Goal: Task Accomplishment & Management: Manage account settings

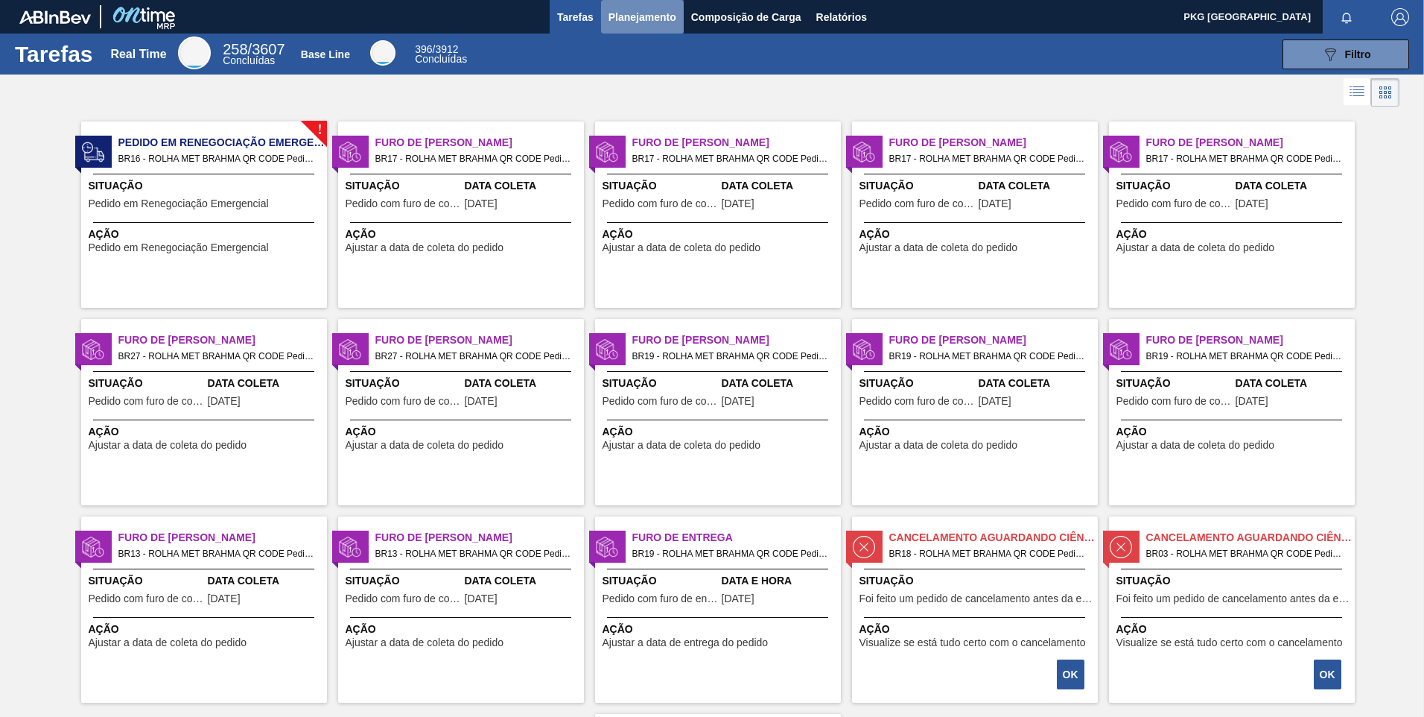
click at [630, 11] on span "Planejamento" at bounding box center [643, 17] width 68 height 18
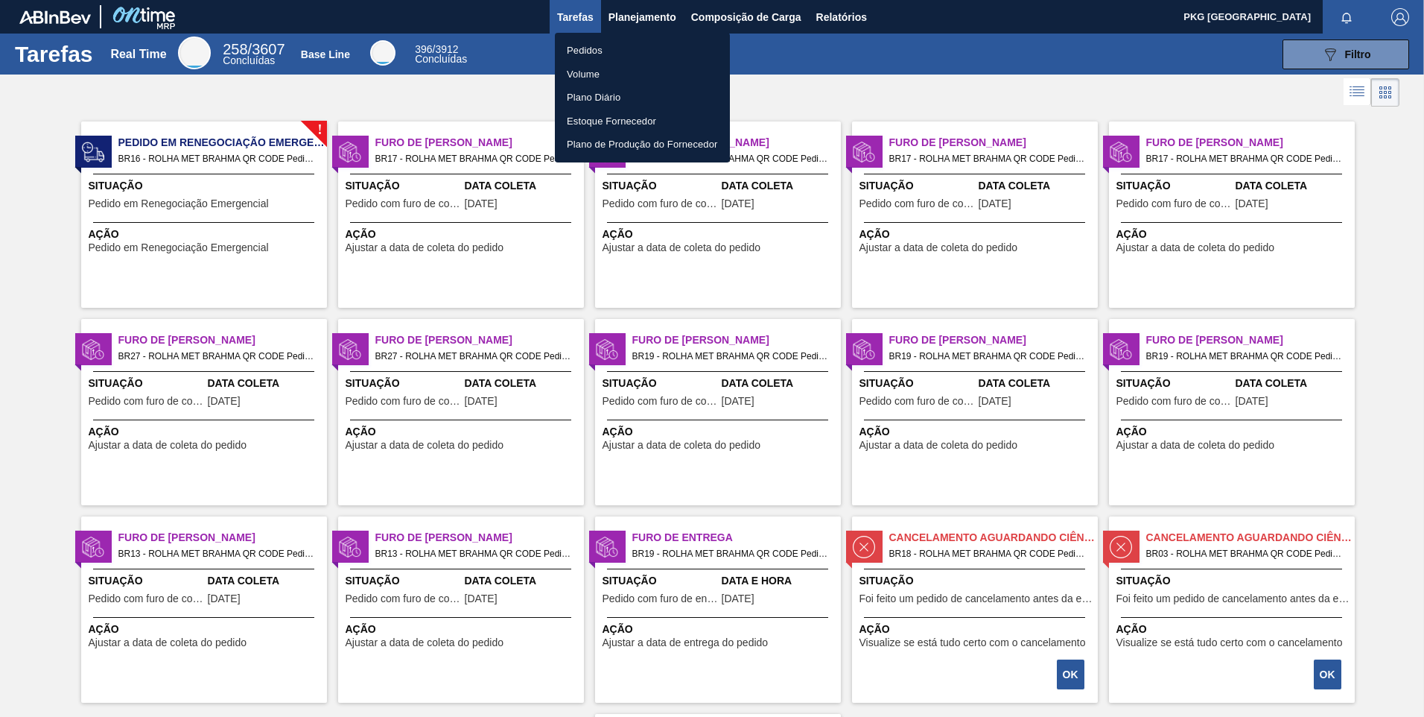
click at [736, 16] on div at bounding box center [712, 358] width 1424 height 717
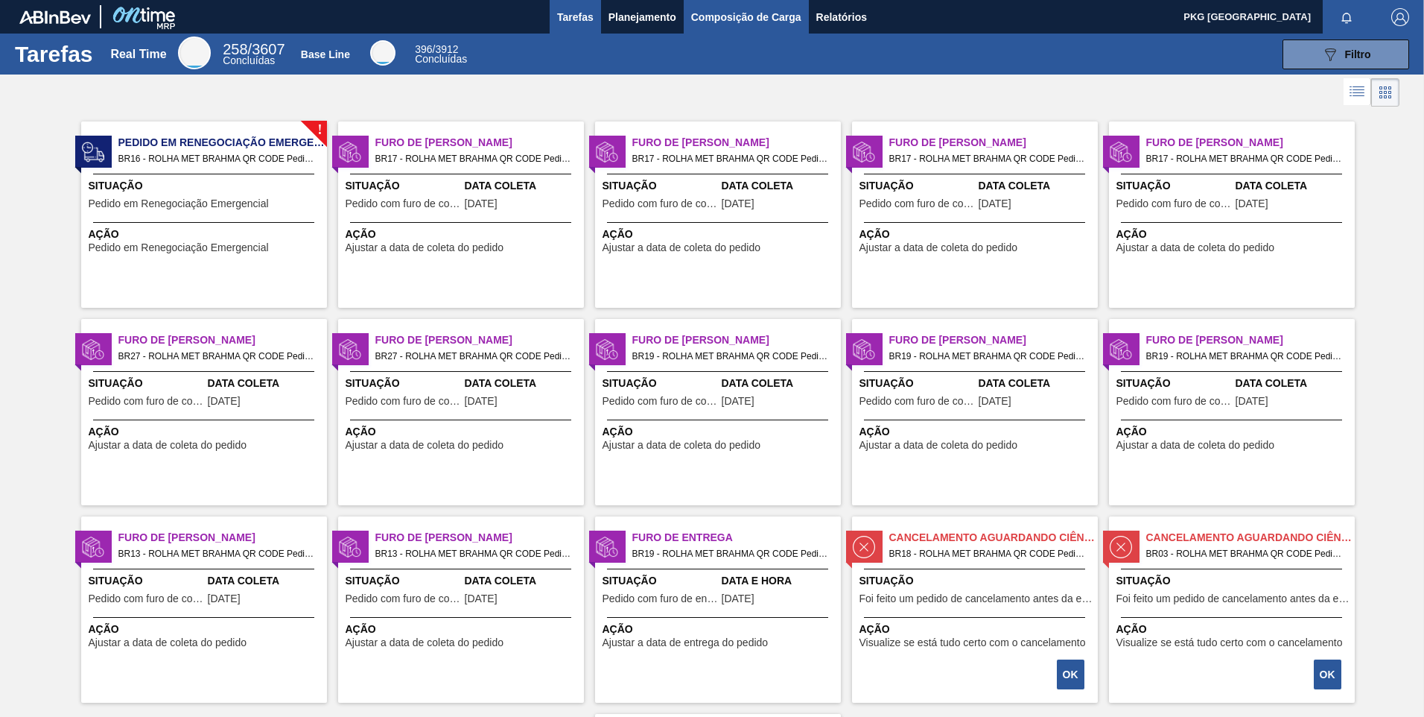
click at [712, 15] on span "Composição de Carga" at bounding box center [746, 17] width 110 height 18
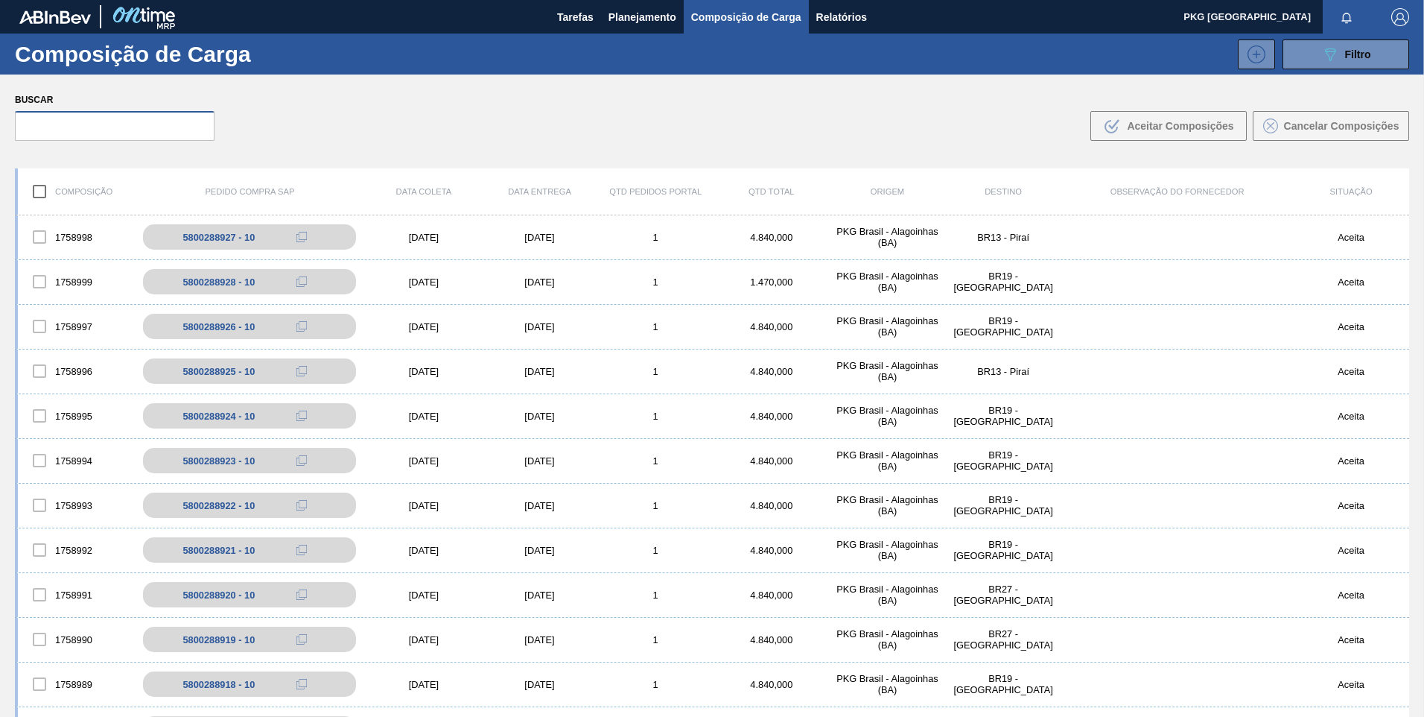
click at [103, 130] on input "text" at bounding box center [115, 126] width 200 height 30
paste input "5800372465"
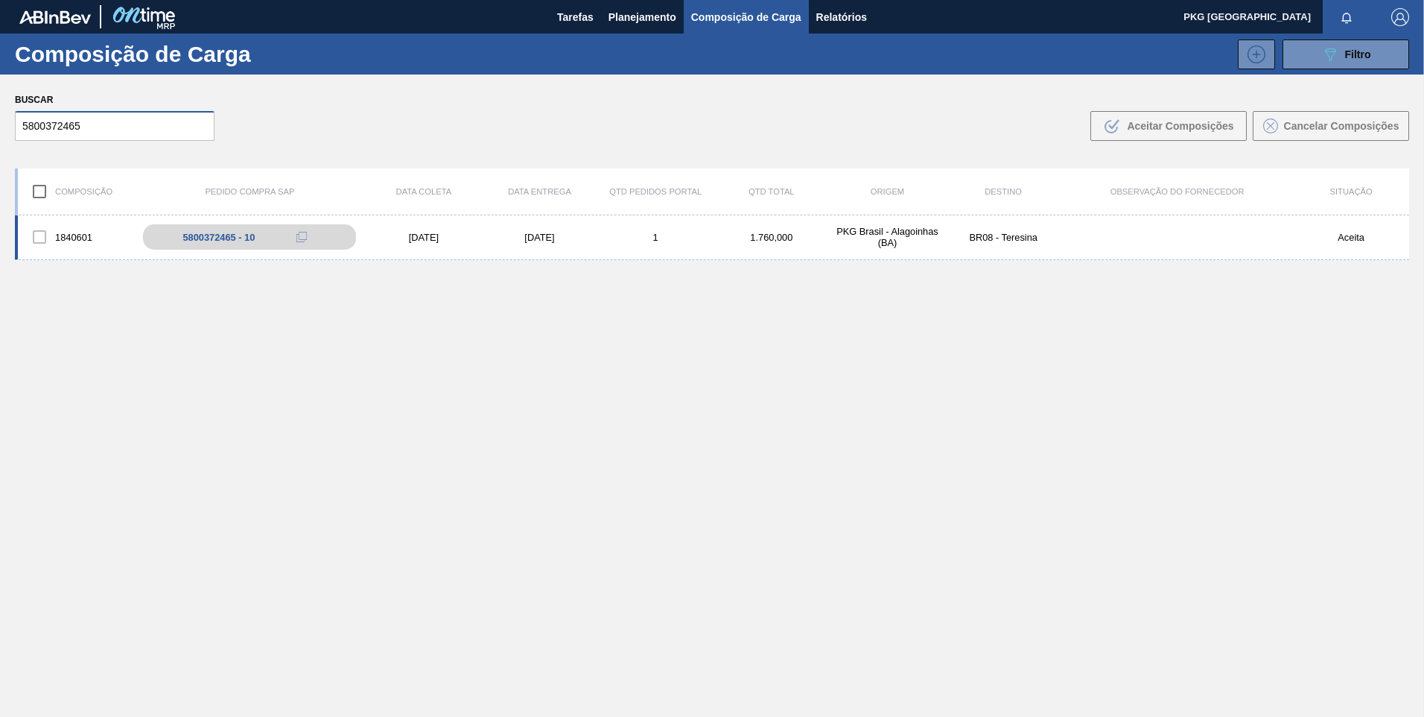
type input "5800372465"
click at [571, 241] on div "21/09/2025" at bounding box center [540, 237] width 116 height 11
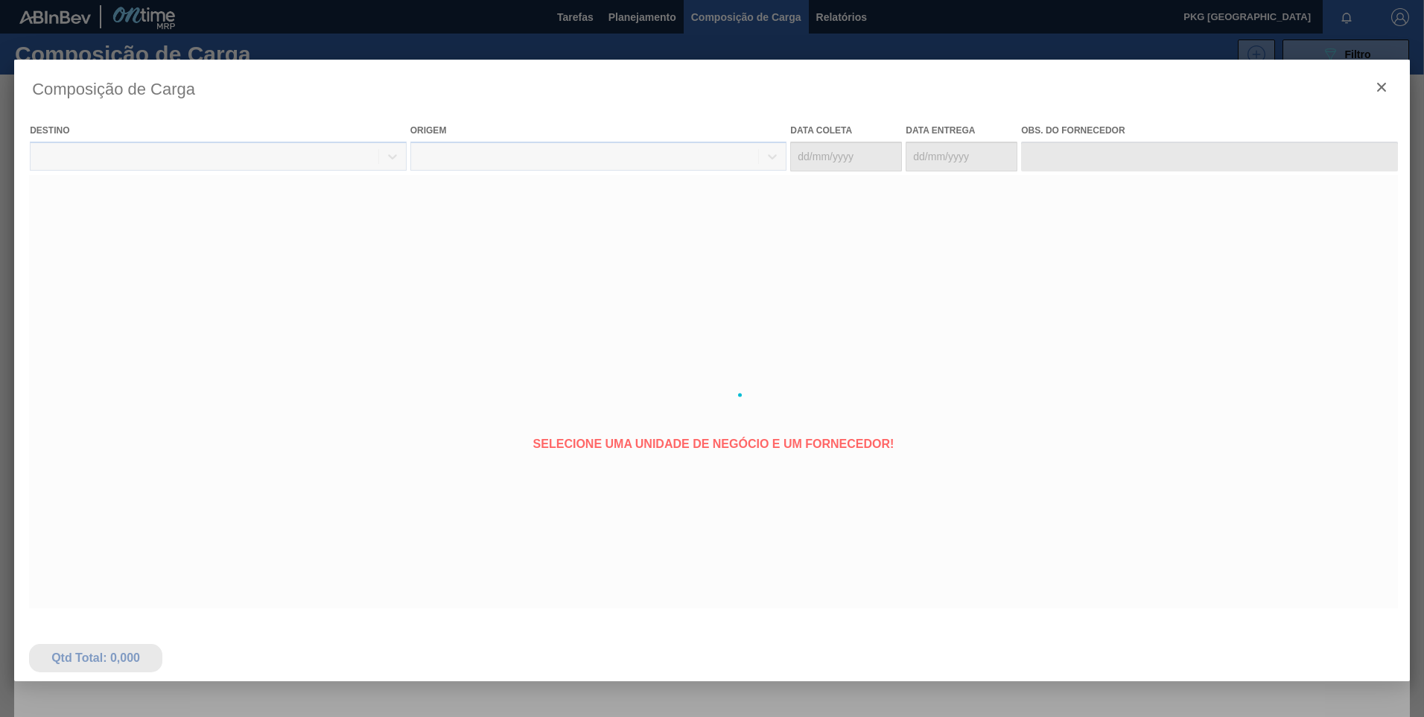
type coleta "19/09/2025"
type entrega "21/09/2025"
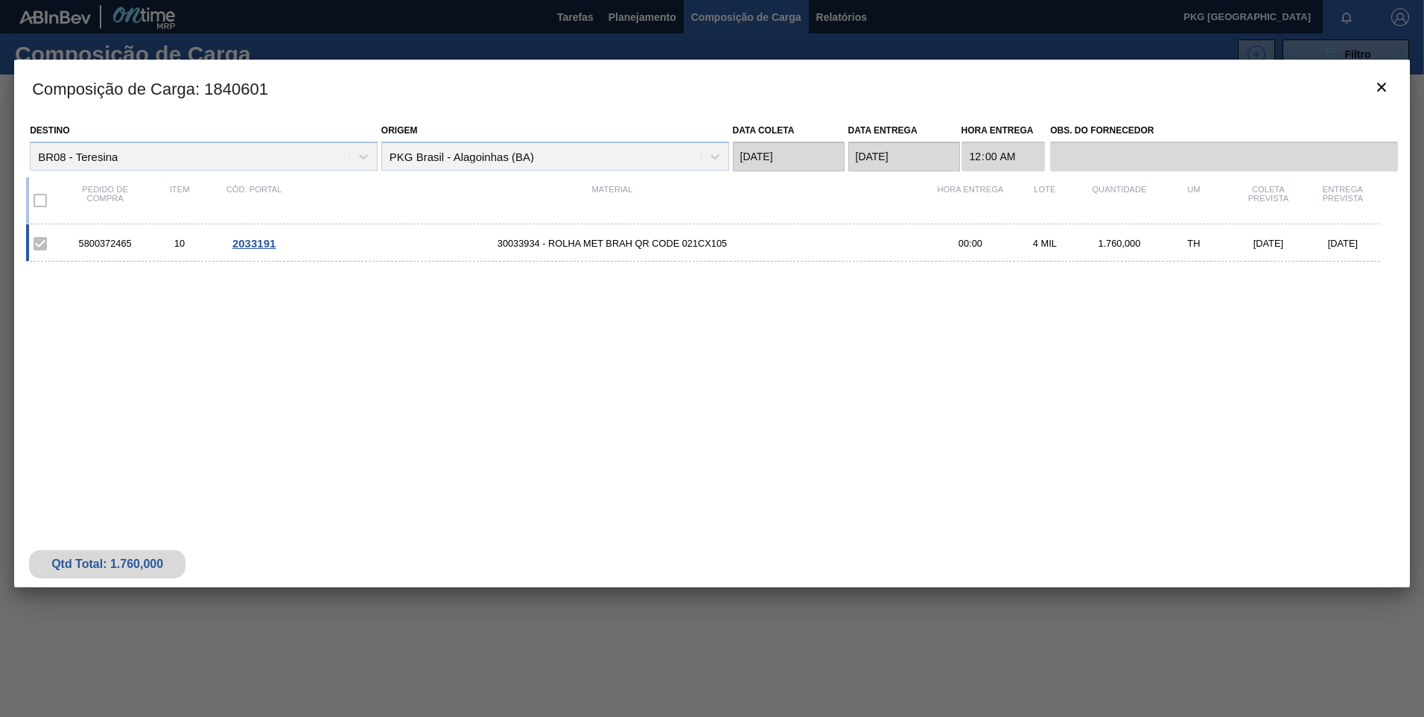
click at [834, 244] on span "30033934 - ROLHA MET BRAH QR CODE 021CX105" at bounding box center [612, 243] width 642 height 11
click at [645, 241] on span "30033934 - ROLHA MET BRAH QR CODE 021CX105" at bounding box center [612, 243] width 642 height 11
click at [216, 246] on div "10" at bounding box center [179, 243] width 74 height 11
click at [229, 245] on div "2033191" at bounding box center [254, 243] width 74 height 13
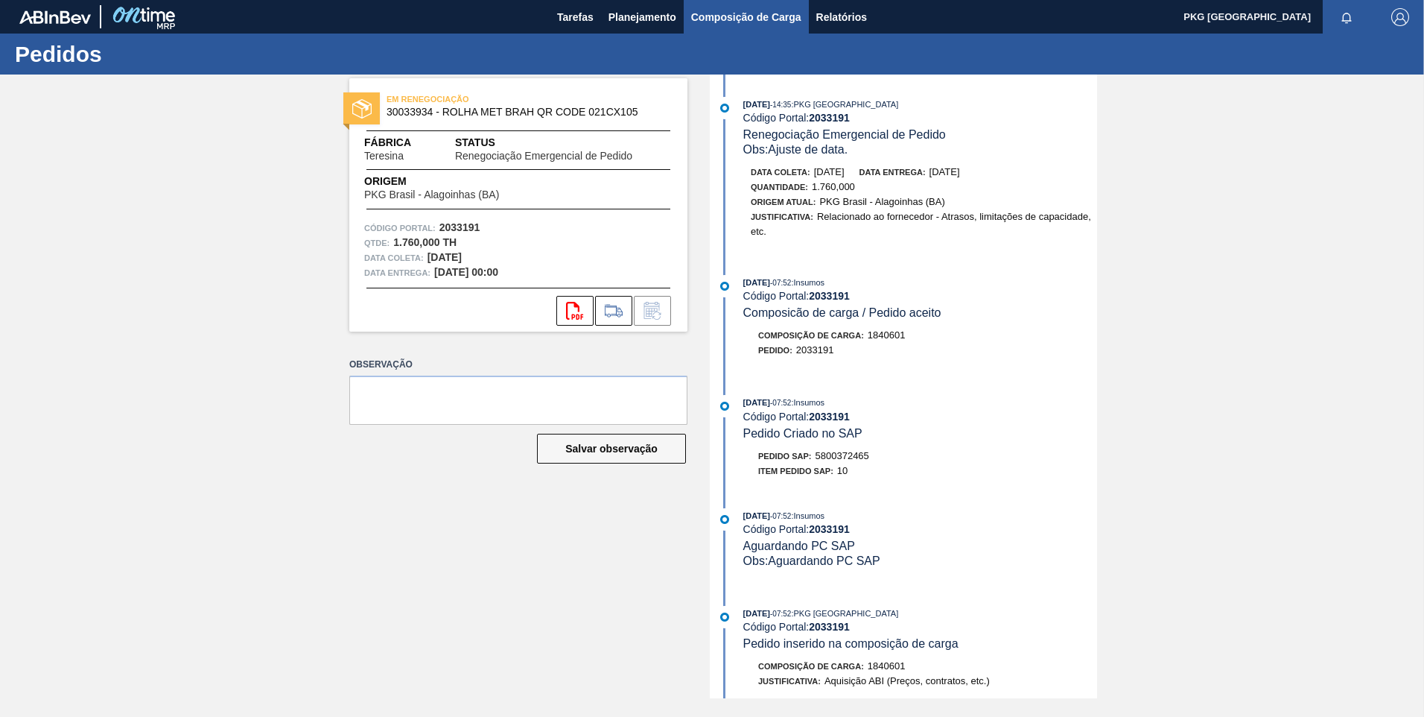
click at [714, 18] on span "Composição de Carga" at bounding box center [746, 17] width 110 height 18
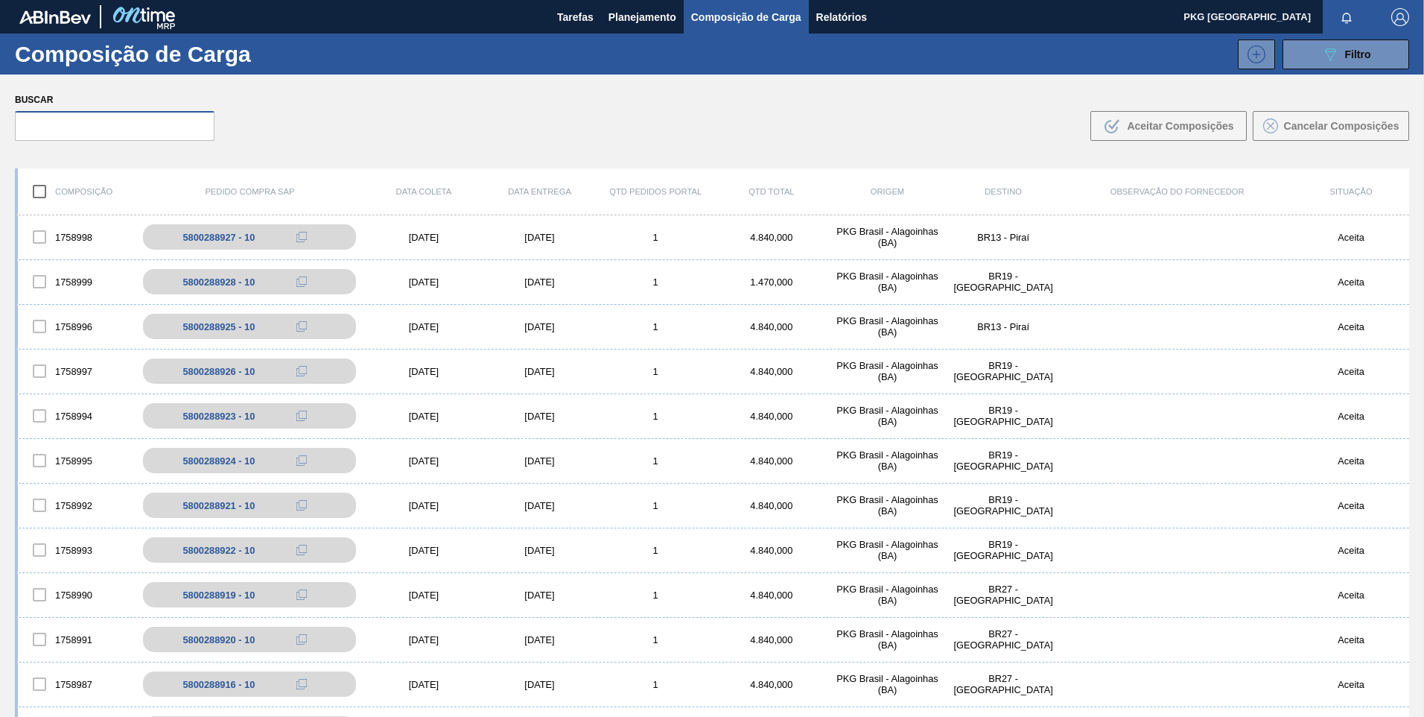
click at [145, 127] on input "text" at bounding box center [115, 126] width 200 height 30
paste input "5800375647"
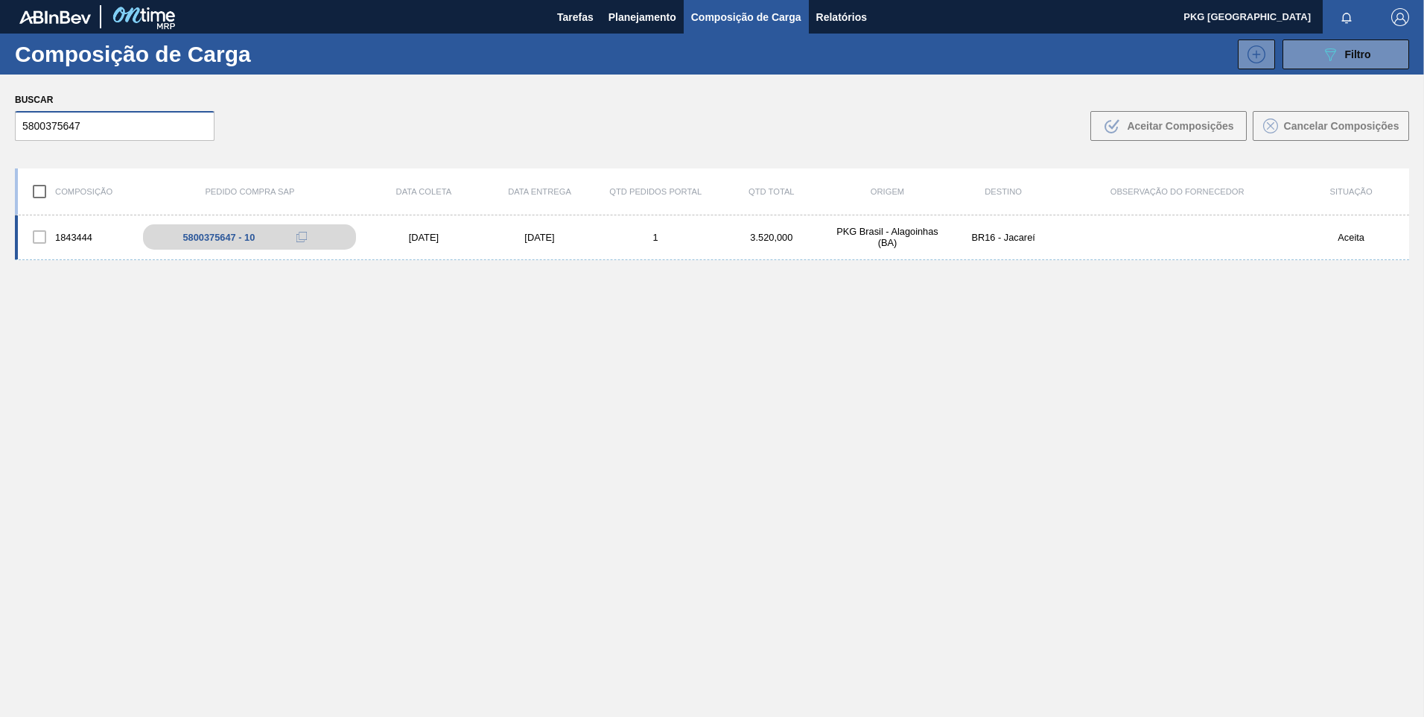
type input "5800375647"
click at [556, 241] on div "29/09/2025" at bounding box center [540, 237] width 116 height 11
click at [557, 235] on div "29/09/2025" at bounding box center [540, 237] width 116 height 11
click at [765, 247] on div "1843444 5800375647 - 10 26/09/2025 29/09/2025 1 3.520,000 PKG Brasil - Alagoinh…" at bounding box center [712, 237] width 1395 height 45
click at [223, 236] on div "5800375647 - 10" at bounding box center [227, 237] width 72 height 11
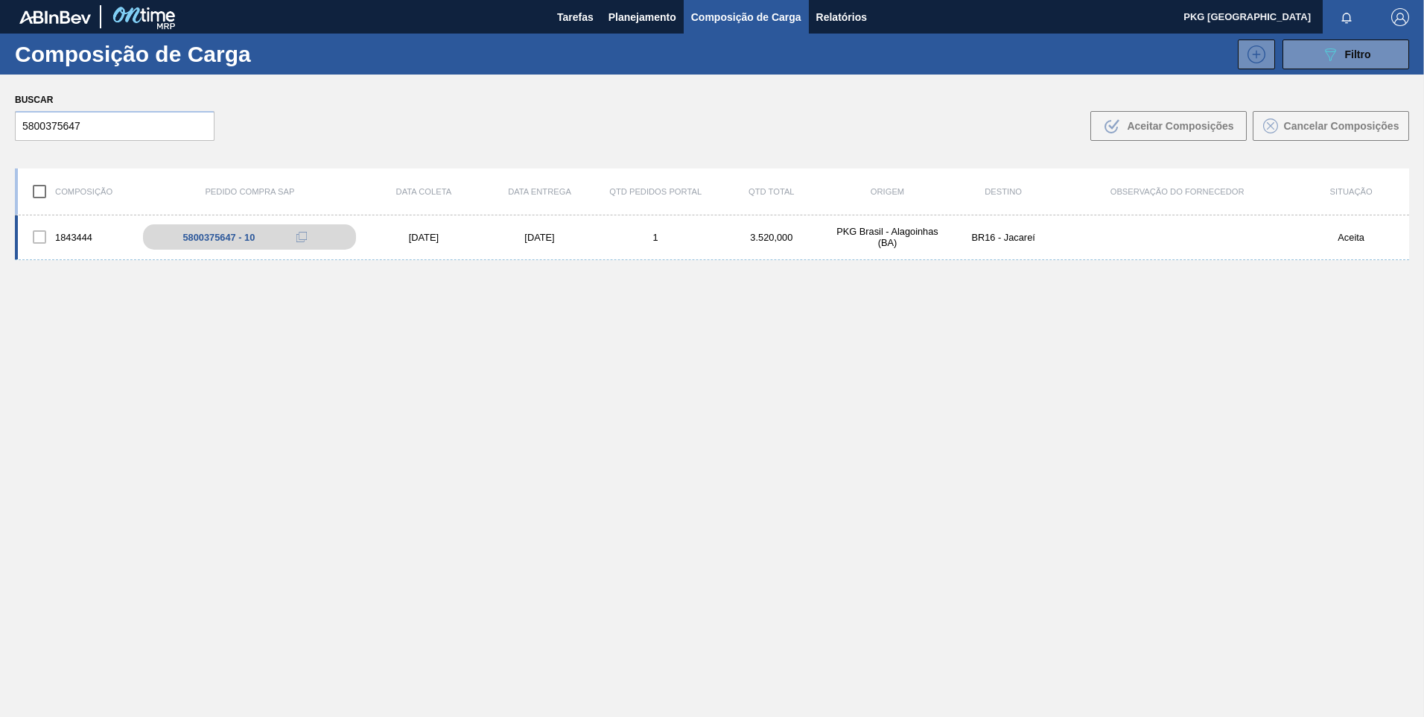
click at [502, 250] on div "1843444 5800375647 - 10 26/09/2025 29/09/2025 1 3.520,000 PKG Brasil - Alagoinh…" at bounding box center [712, 237] width 1395 height 45
click at [227, 248] on div "5800375647 - 10" at bounding box center [261, 237] width 242 height 33
click at [215, 245] on div "5800375647 - 10" at bounding box center [261, 237] width 242 height 33
click at [337, 217] on div "1843444 5800375647 - 10 26/09/2025 29/09/2025 1 3.520,000 PKG Brasil - Alagoinh…" at bounding box center [712, 237] width 1395 height 45
drag, startPoint x: 396, startPoint y: 234, endPoint x: 422, endPoint y: 244, distance: 27.8
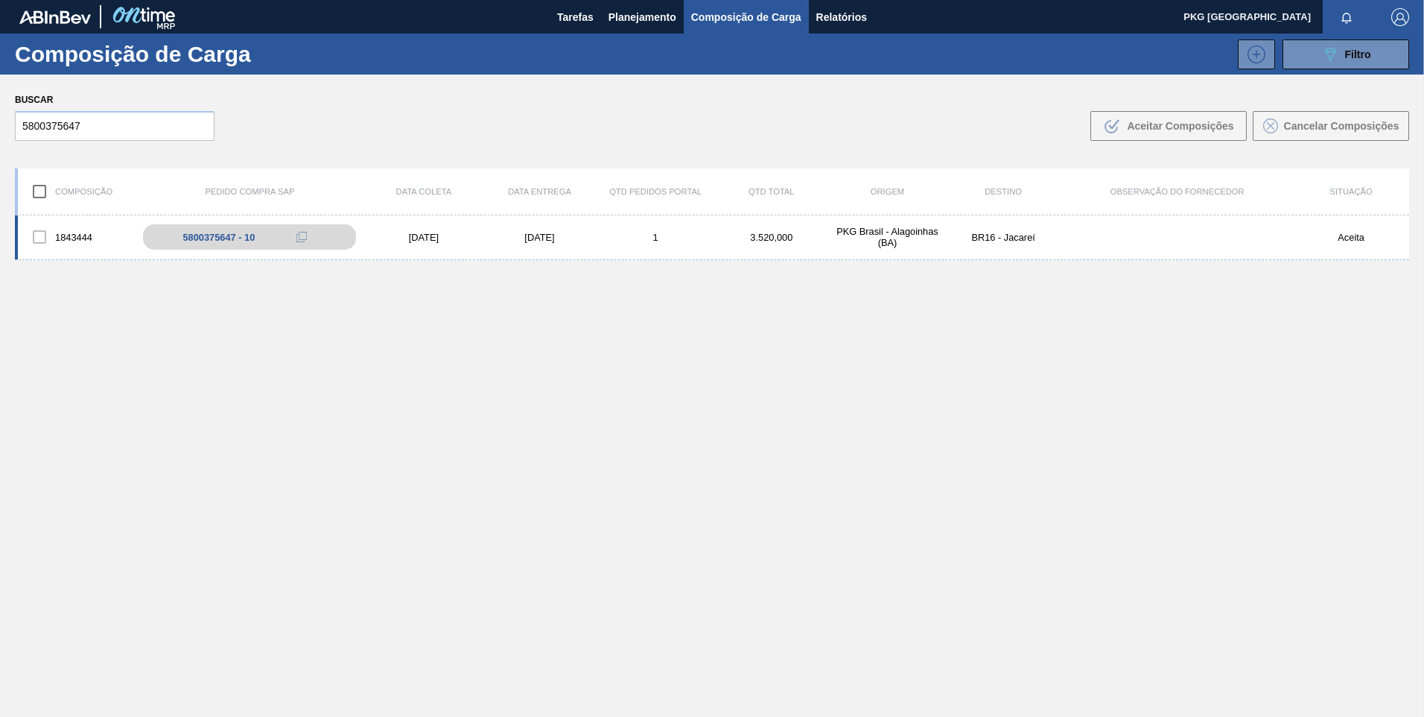
click at [398, 234] on div "[DATE]" at bounding box center [424, 237] width 116 height 11
click at [424, 243] on div "1843444 5800375647 - 10 26/09/2025 29/09/2025 1 3.520,000 PKG Brasil - Alagoinh…" at bounding box center [712, 237] width 1395 height 45
click at [201, 230] on div "5800375647 - 10" at bounding box center [261, 237] width 242 height 33
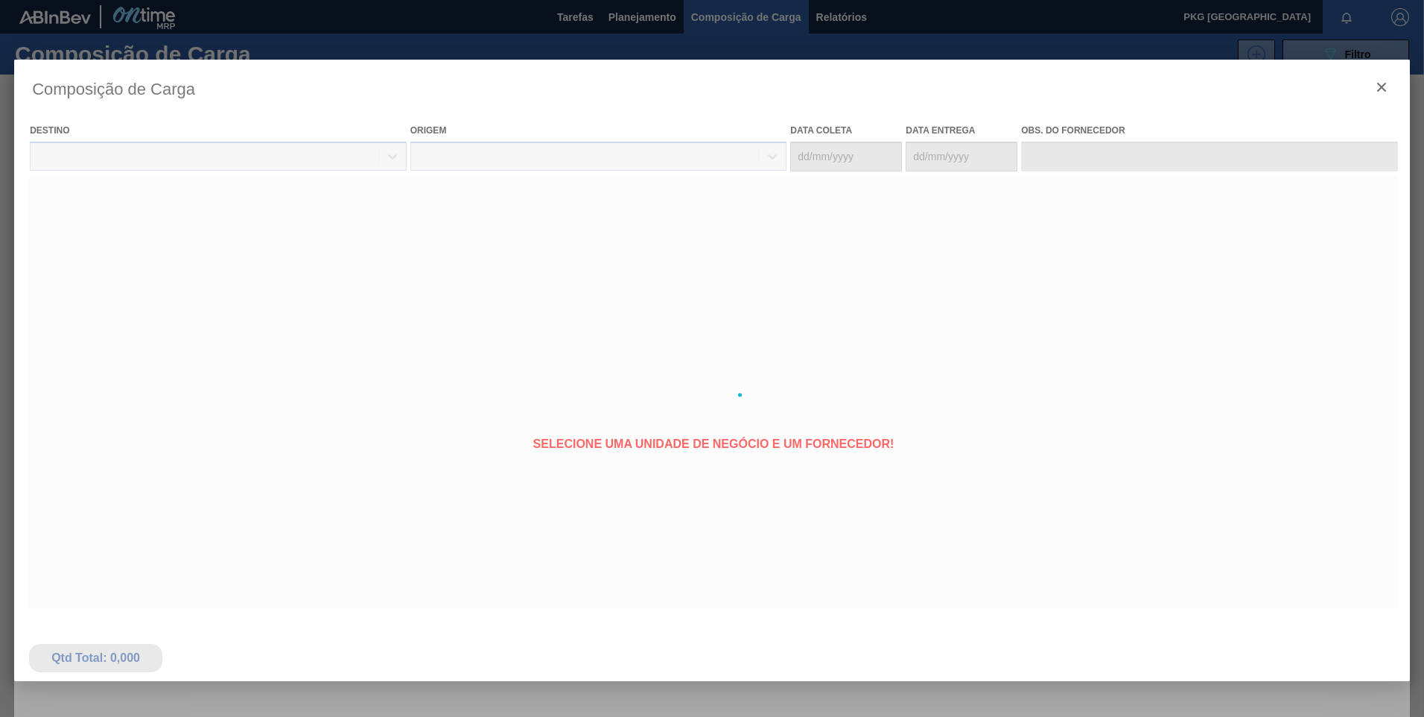
type coleta "[DATE]"
type entrega "29/09/2025"
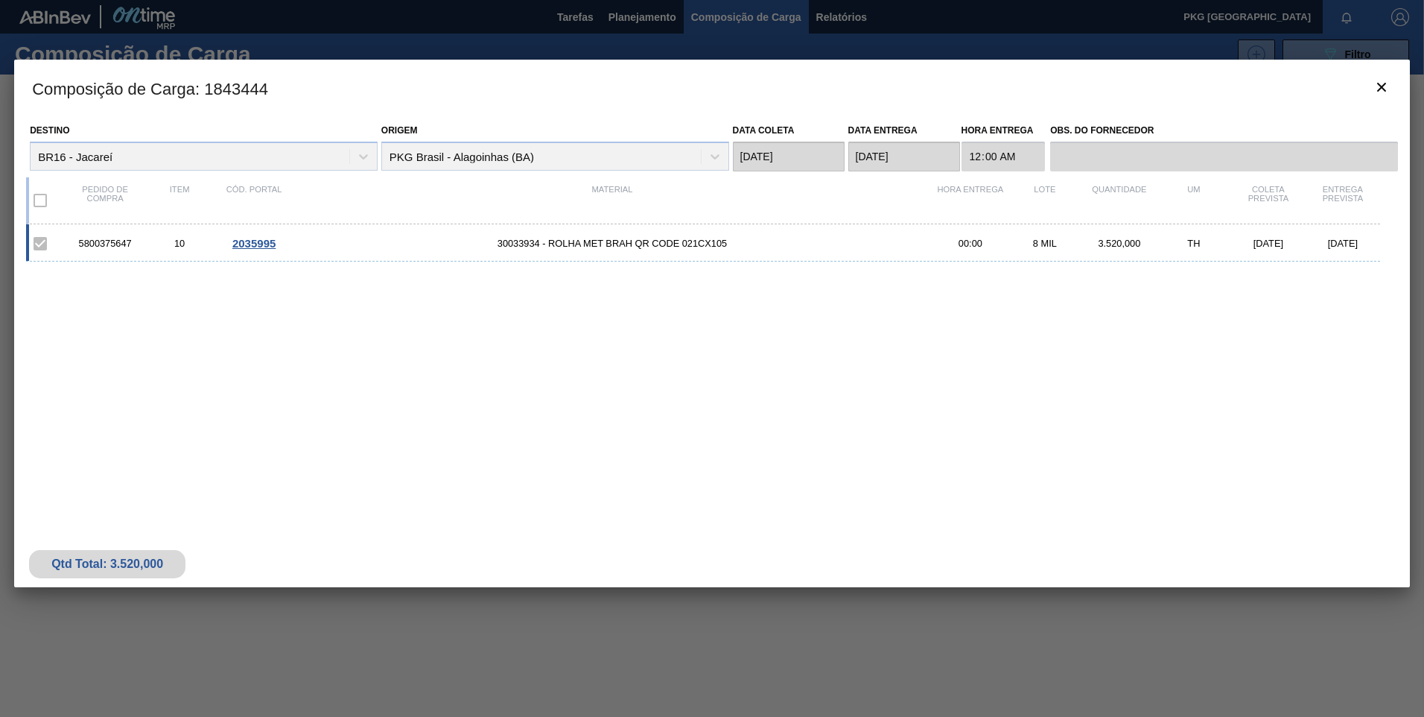
click at [659, 241] on span "30033934 - ROLHA MET BRAH QR CODE 021CX105" at bounding box center [612, 243] width 642 height 11
drag, startPoint x: 261, startPoint y: 241, endPoint x: 269, endPoint y: 244, distance: 8.0
click at [269, 244] on span "2035995" at bounding box center [253, 243] width 43 height 13
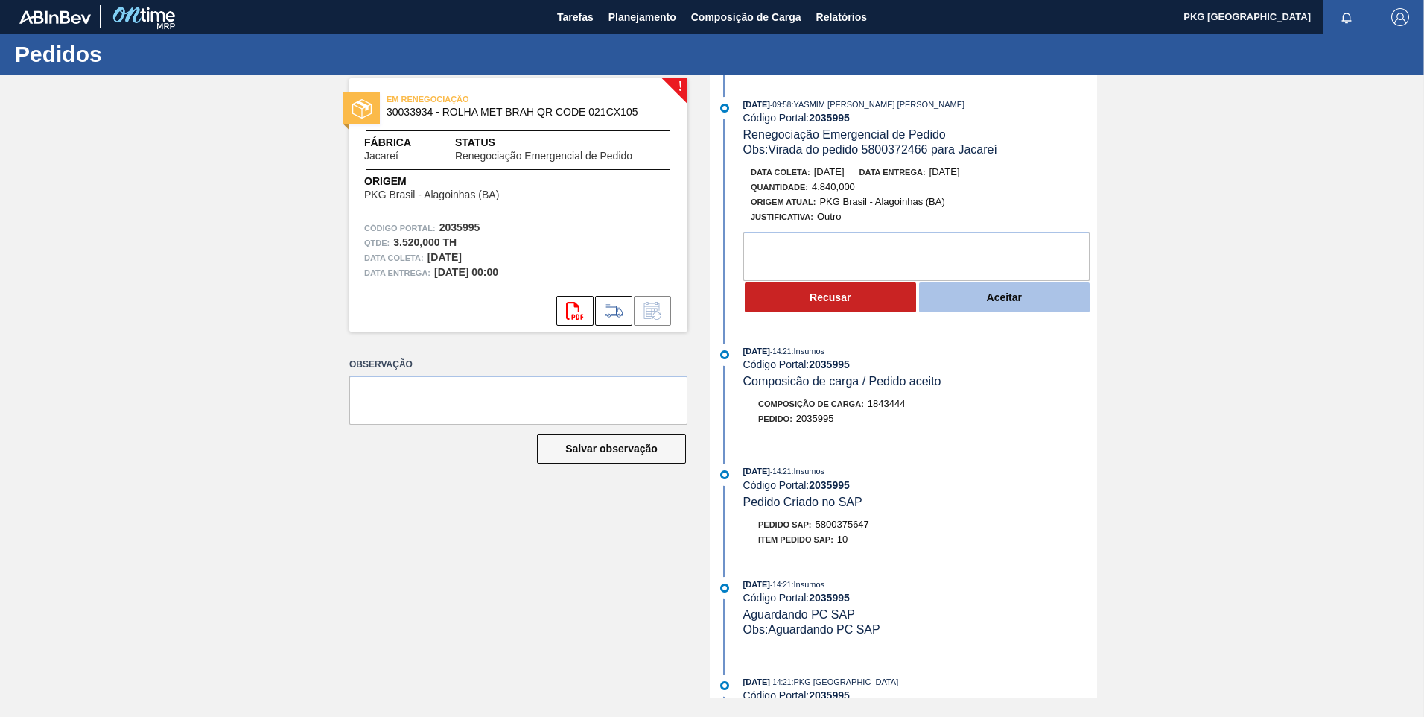
click at [1017, 302] on button "Aceitar" at bounding box center [1004, 297] width 171 height 30
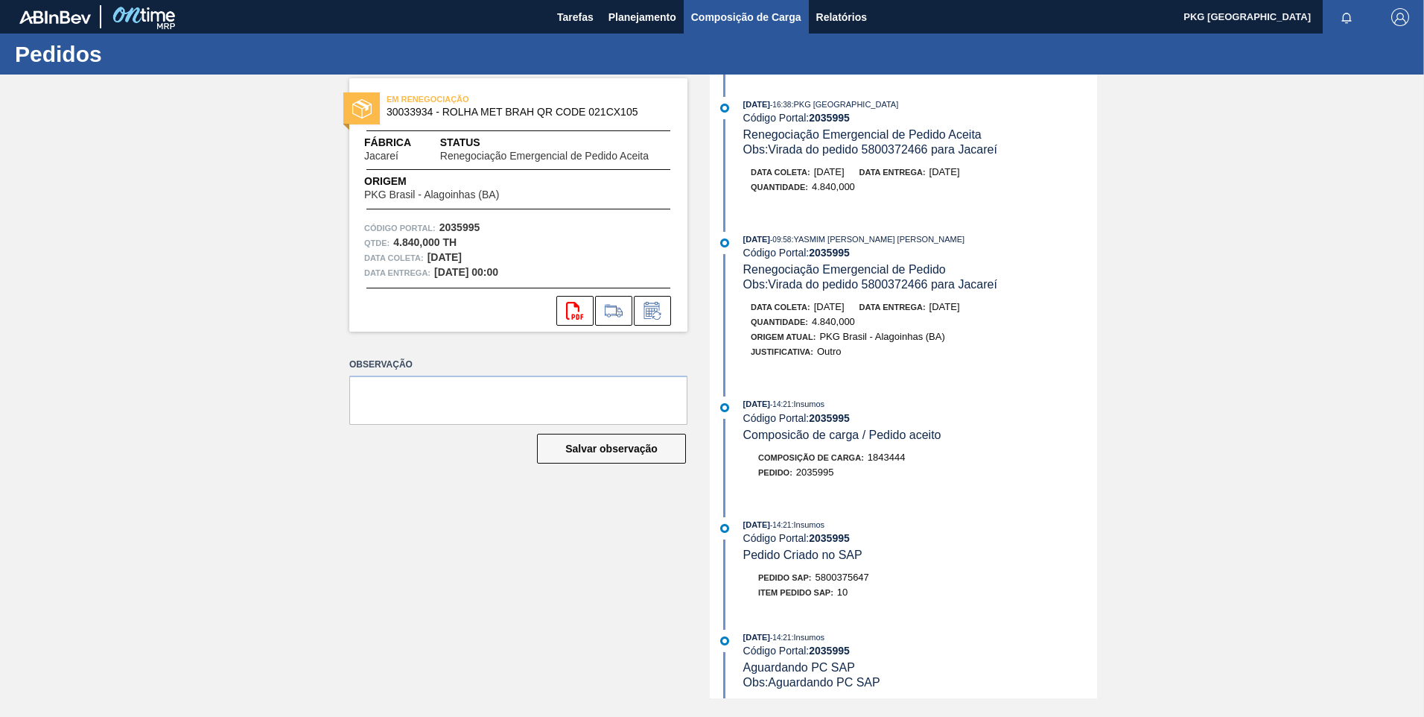
click at [731, 21] on span "Composição de Carga" at bounding box center [746, 17] width 110 height 18
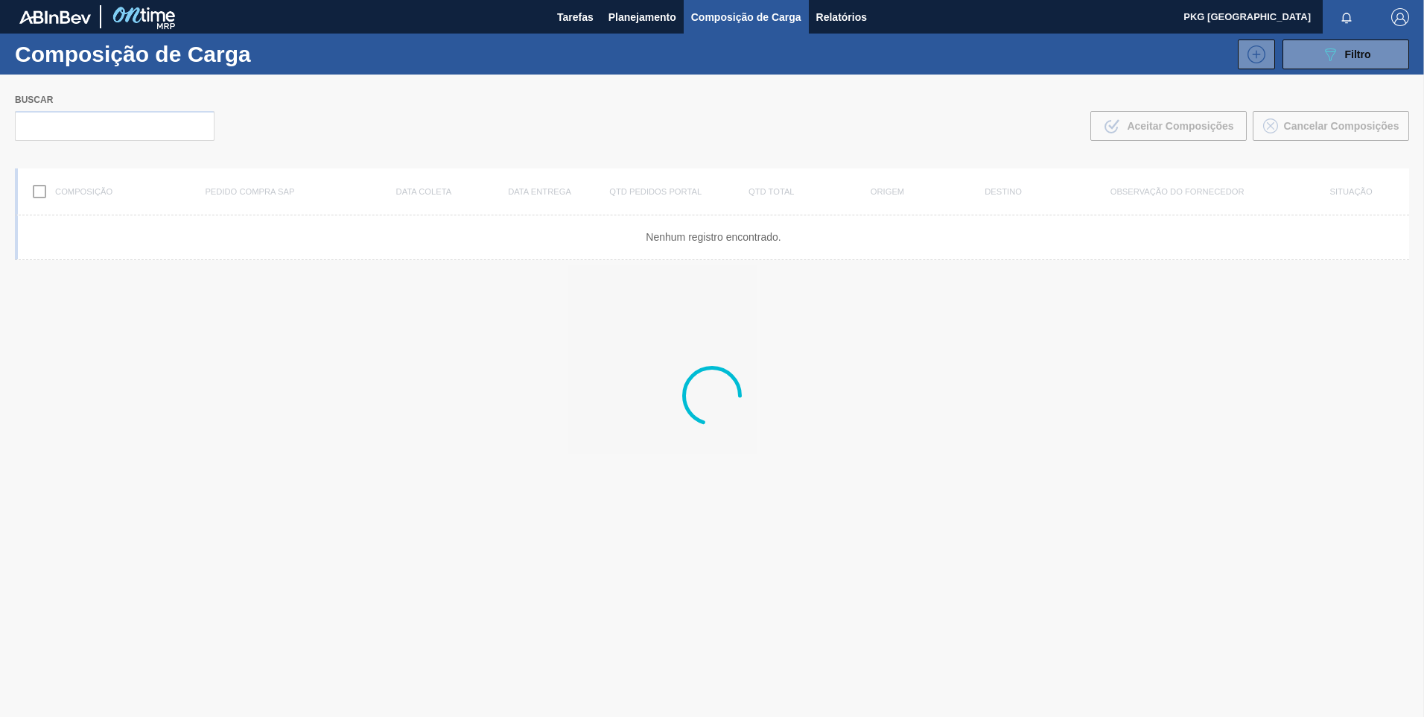
click at [125, 124] on div at bounding box center [712, 395] width 1424 height 642
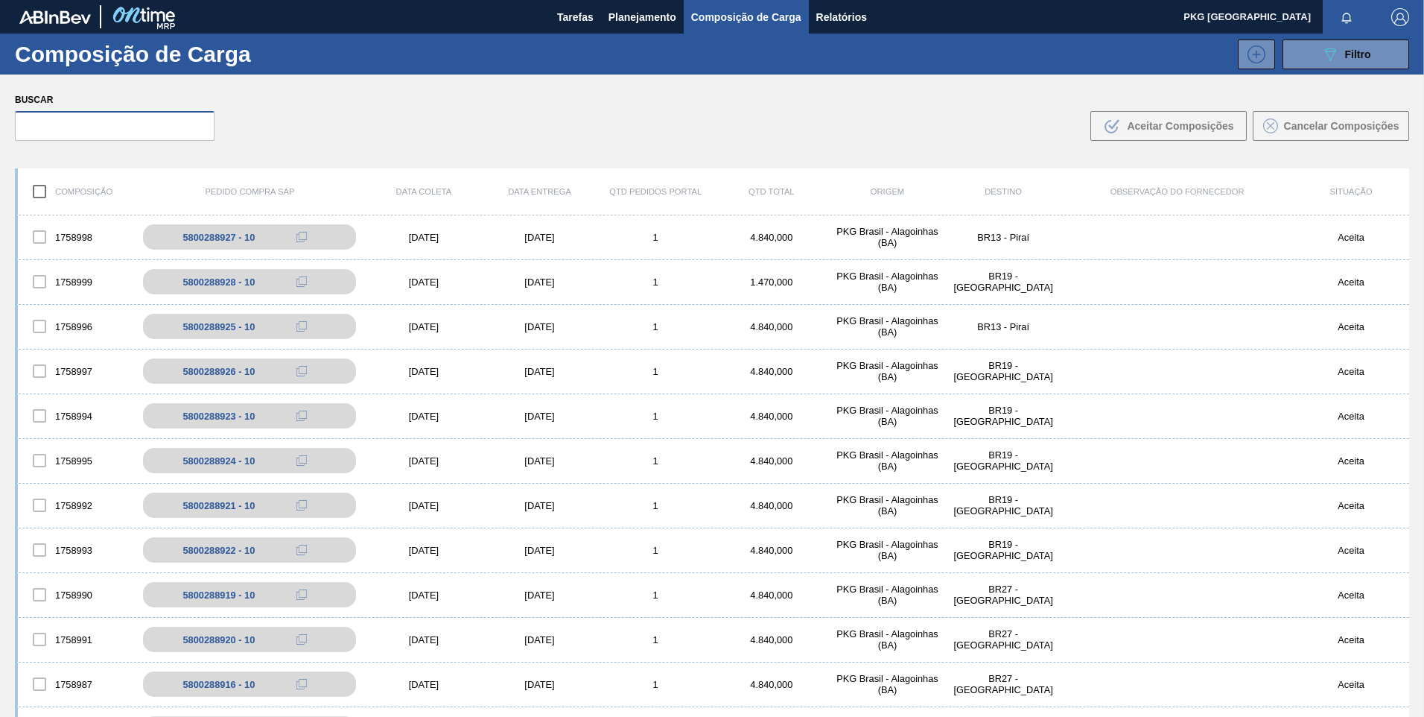
click at [63, 129] on input "text" at bounding box center [115, 126] width 200 height 30
paste input "5800288896"
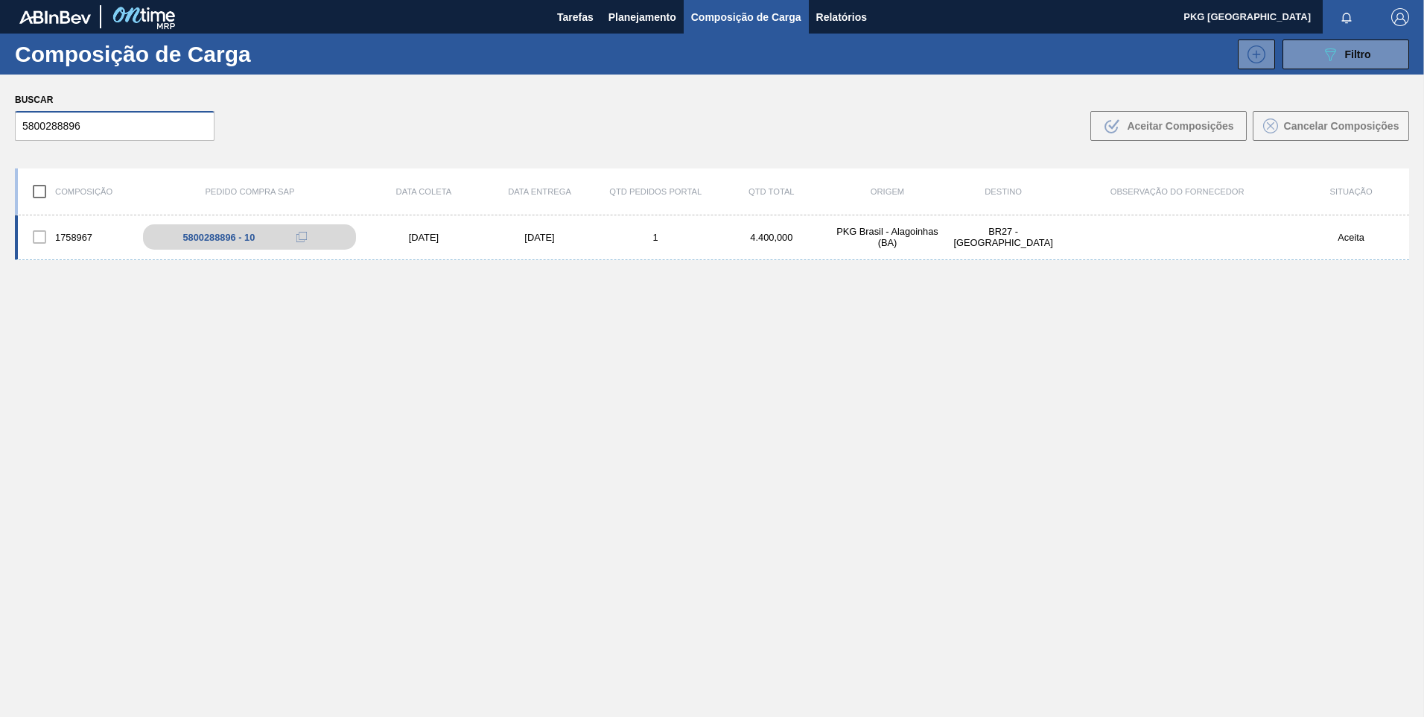
type input "5800288896"
click at [549, 230] on div "1758967 5800288896 - 10 24/09/2025 26/09/2025 1 4.400,000 PKG Brasil - Alagoinh…" at bounding box center [712, 237] width 1395 height 45
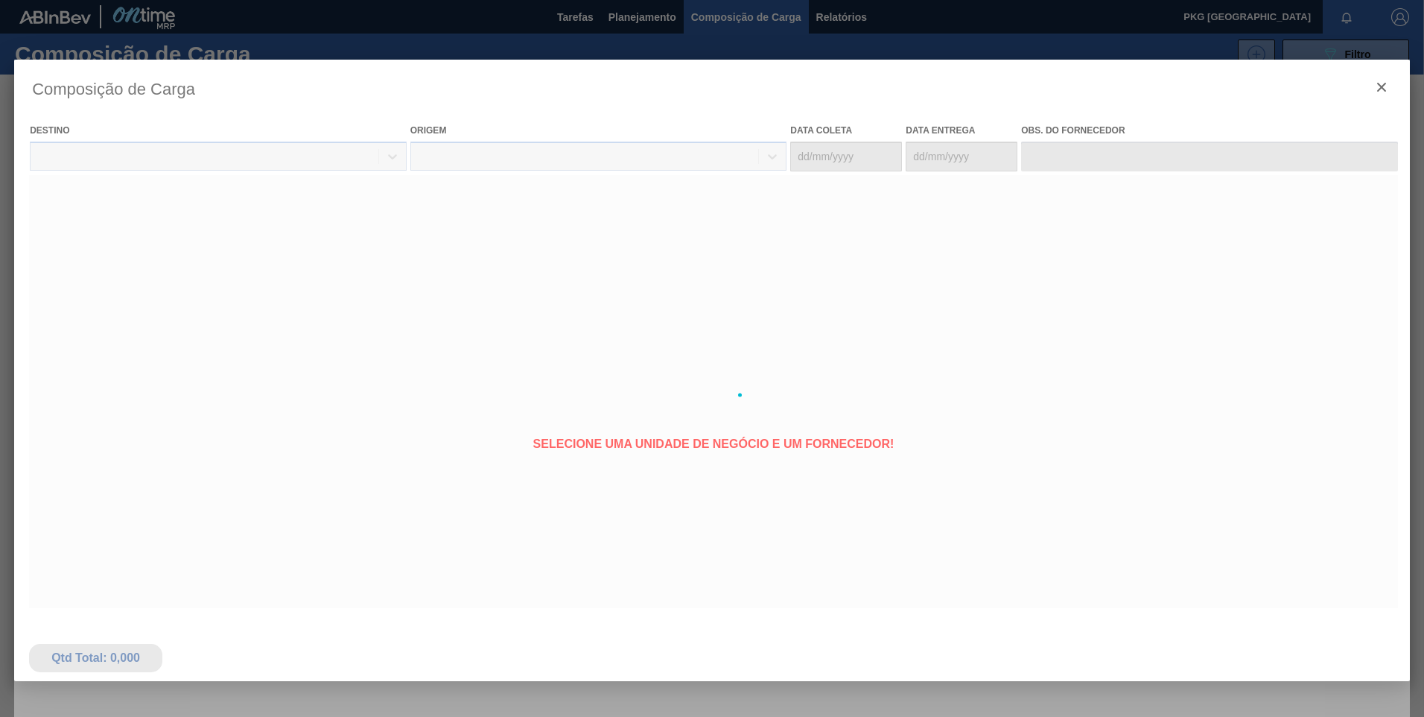
type coleta "[DATE]"
type entrega "[DATE]"
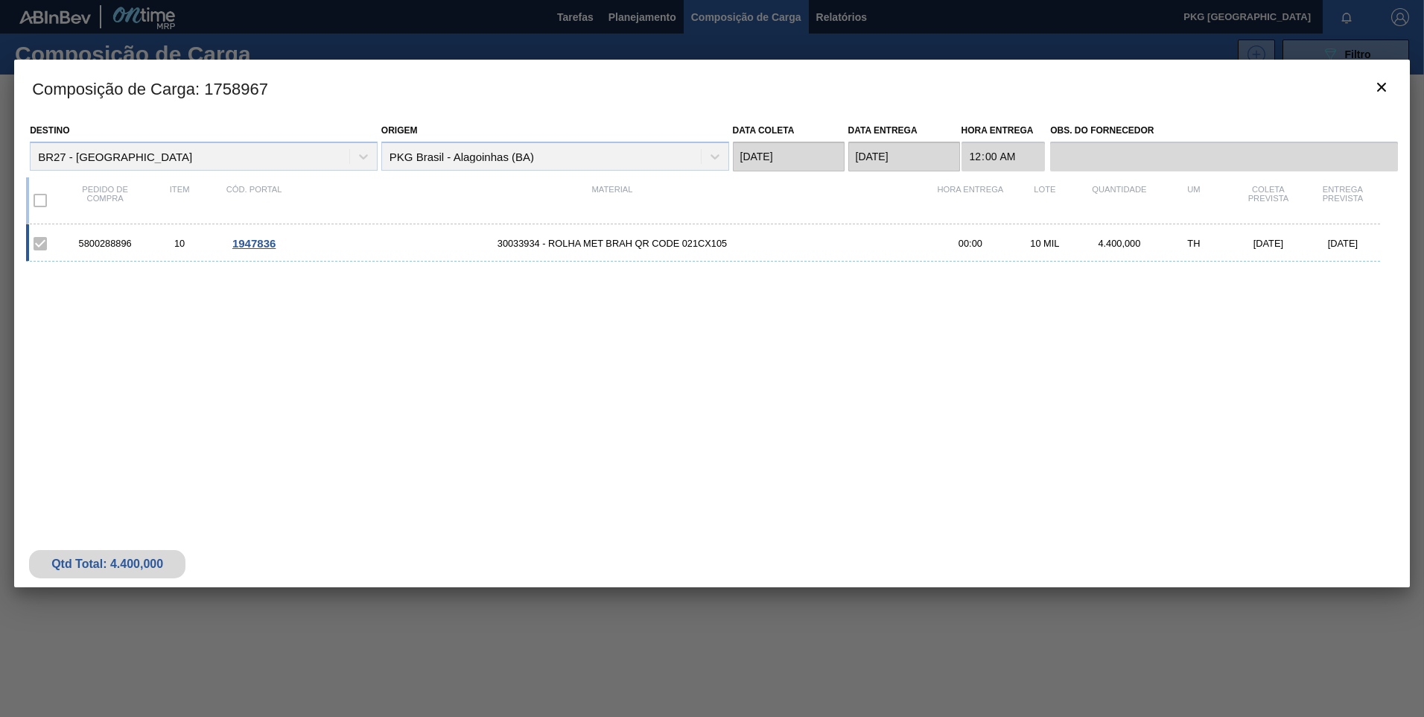
click at [608, 242] on span "30033934 - ROLHA MET BRAH QR CODE 021CX105" at bounding box center [612, 243] width 642 height 11
click at [609, 242] on span "30033934 - ROLHA MET BRAH QR CODE 021CX105" at bounding box center [612, 243] width 642 height 11
click at [638, 248] on span "30033934 - ROLHA MET BRAH QR CODE 021CX105" at bounding box center [612, 243] width 642 height 11
click at [247, 241] on span "1947836" at bounding box center [253, 243] width 43 height 13
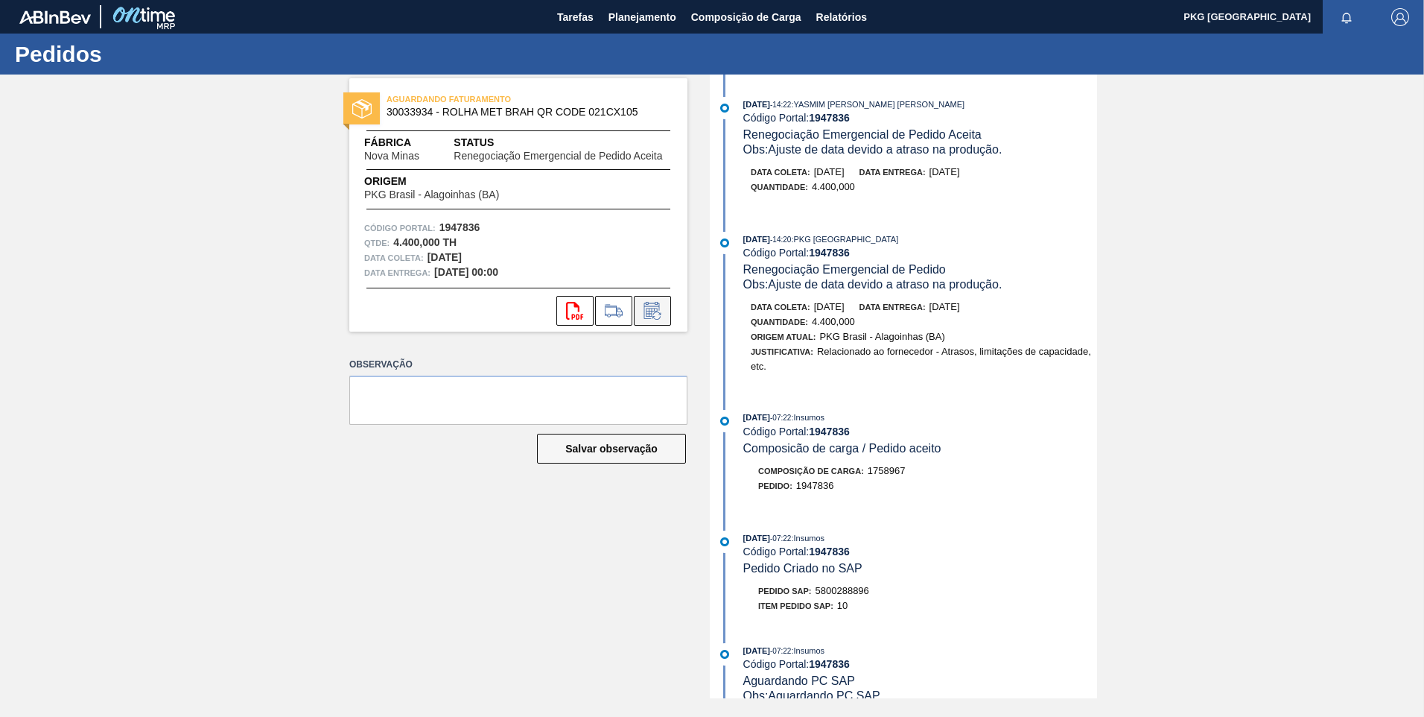
click at [652, 313] on icon at bounding box center [651, 312] width 11 height 9
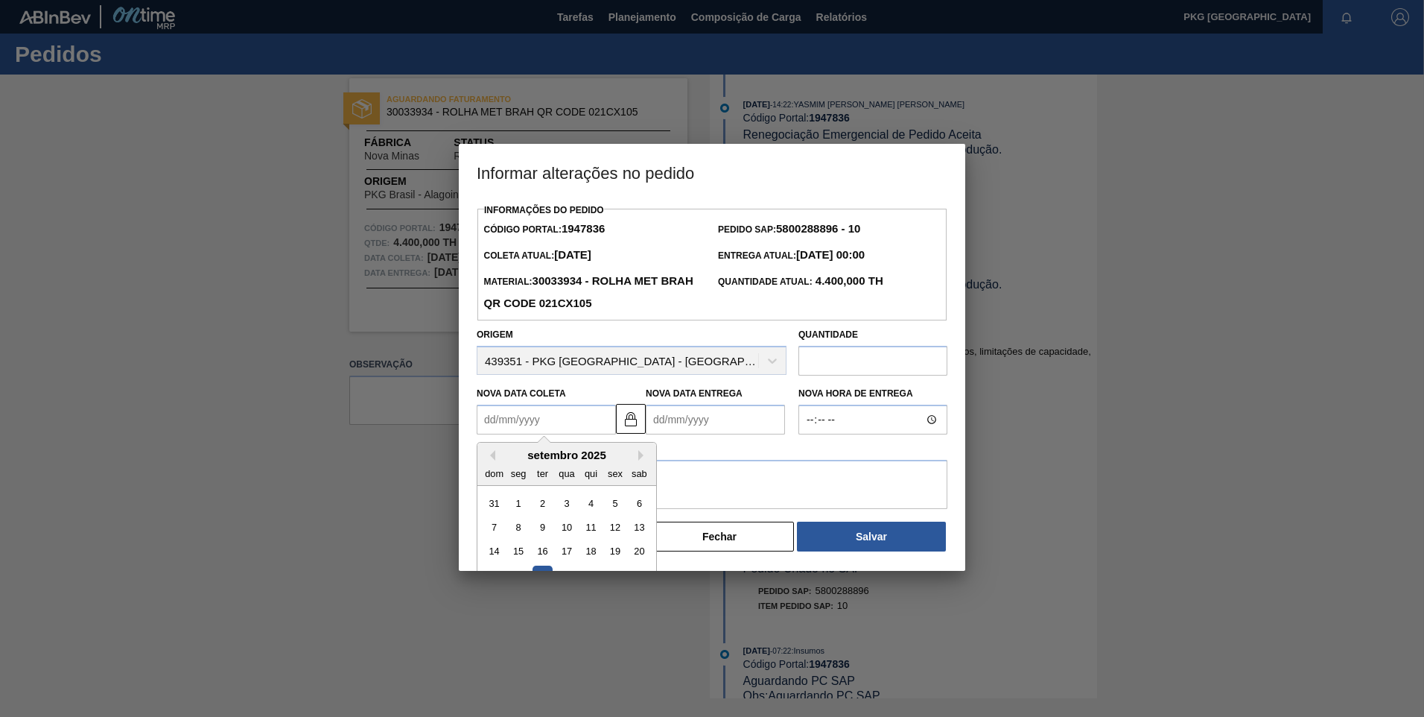
click at [565, 419] on Coleta1947836 "Nova Data Coleta" at bounding box center [546, 420] width 139 height 30
click at [521, 431] on Coleta1947836 "Nova Data Coleta" at bounding box center [546, 420] width 139 height 30
type Coleta1947836 "2"
type Entrega1947836 "04/09/2025"
type Coleta1947836 "26"
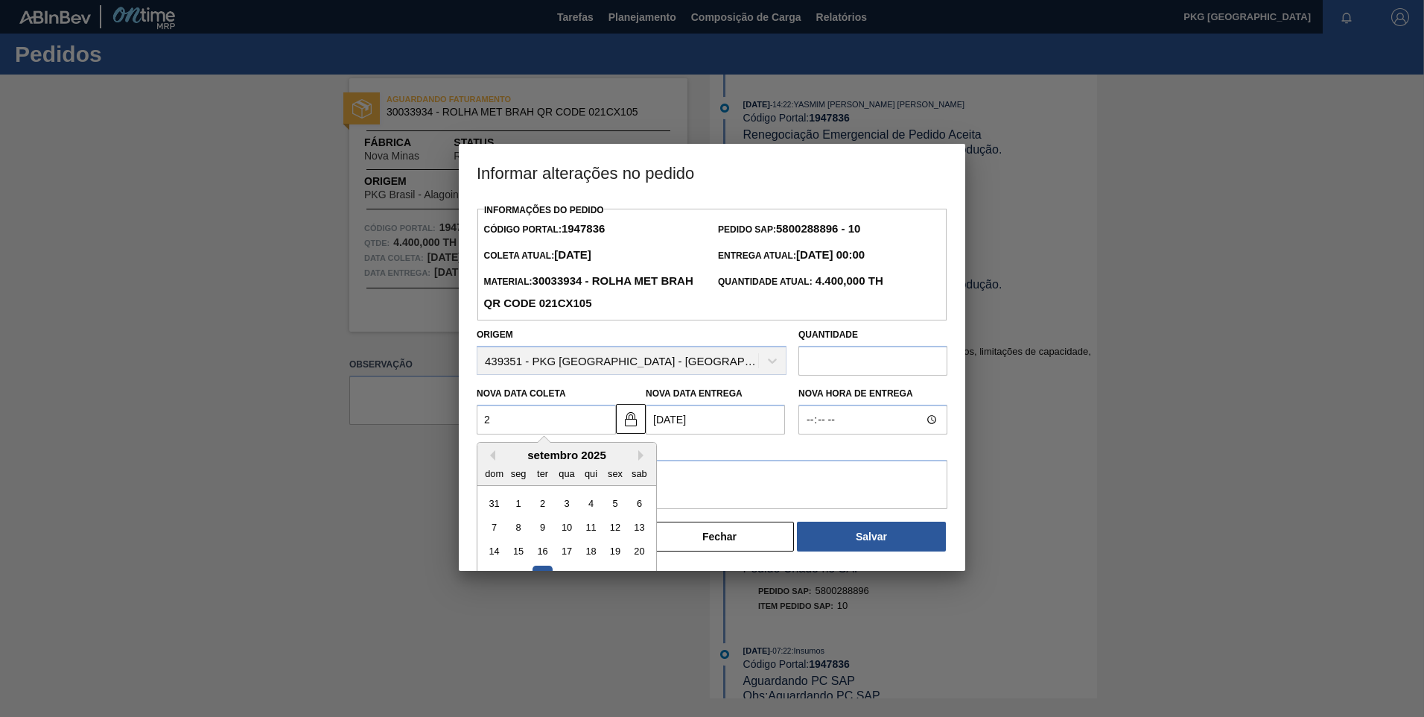
type Entrega1947836 "[DATE]"
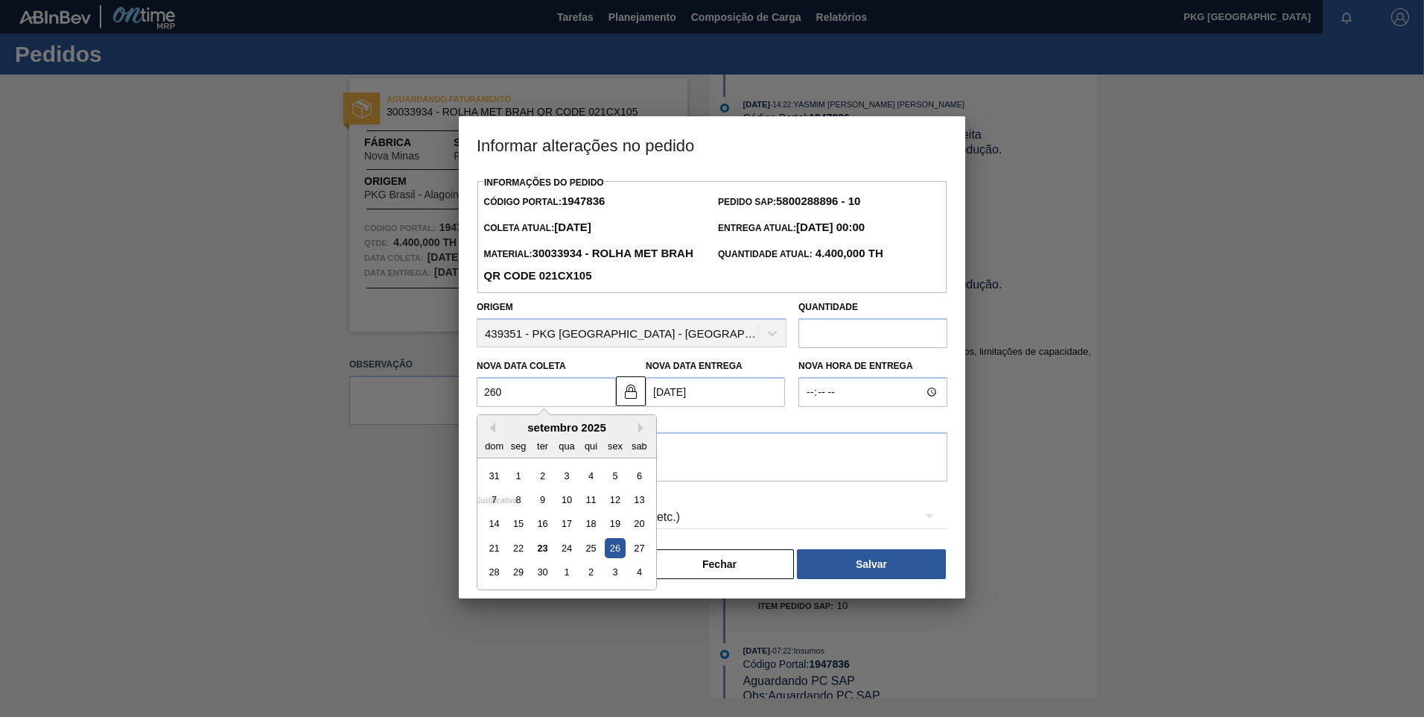
type Coleta1947836 "2609"
type Entrega1947836 "02/01/2609"
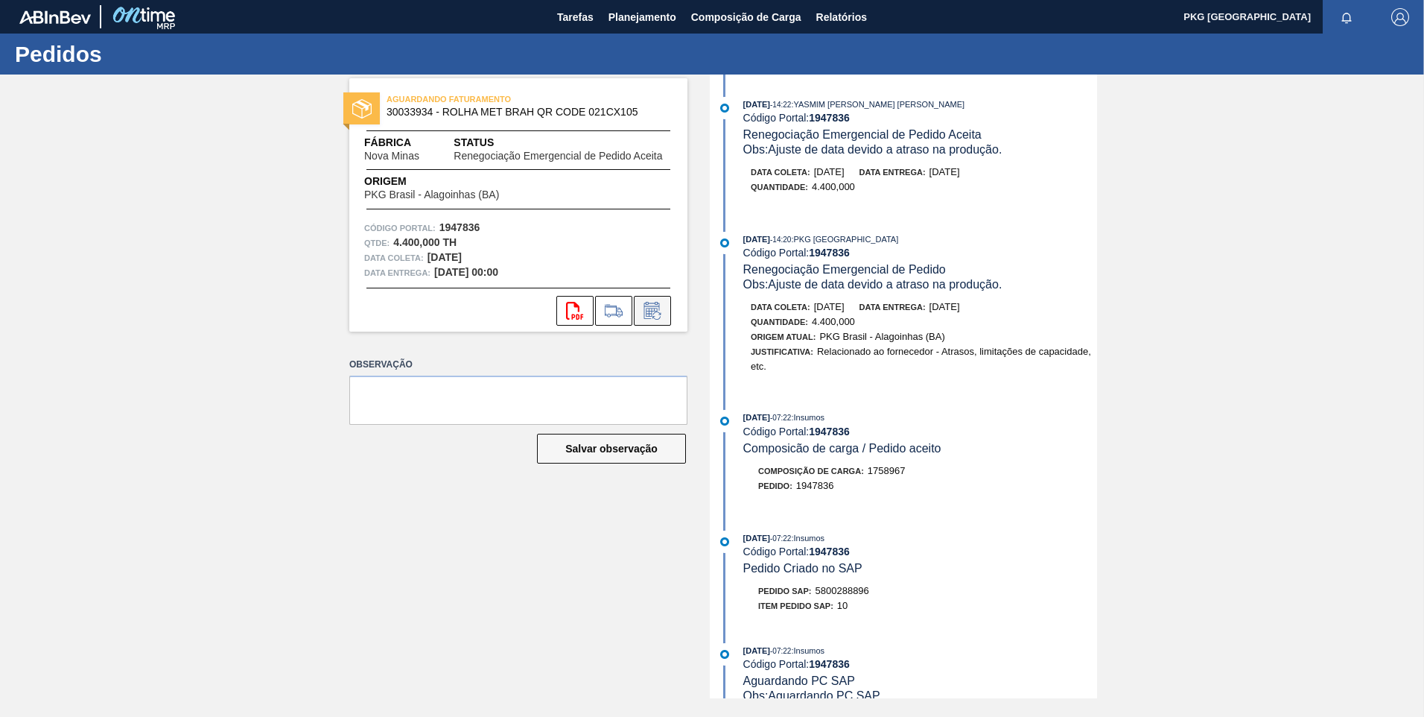
click at [647, 311] on icon at bounding box center [653, 311] width 24 height 18
click at [655, 311] on icon at bounding box center [653, 311] width 24 height 18
click at [654, 311] on icon at bounding box center [653, 311] width 24 height 18
click at [652, 311] on icon at bounding box center [653, 311] width 24 height 18
click at [647, 311] on icon at bounding box center [651, 312] width 11 height 9
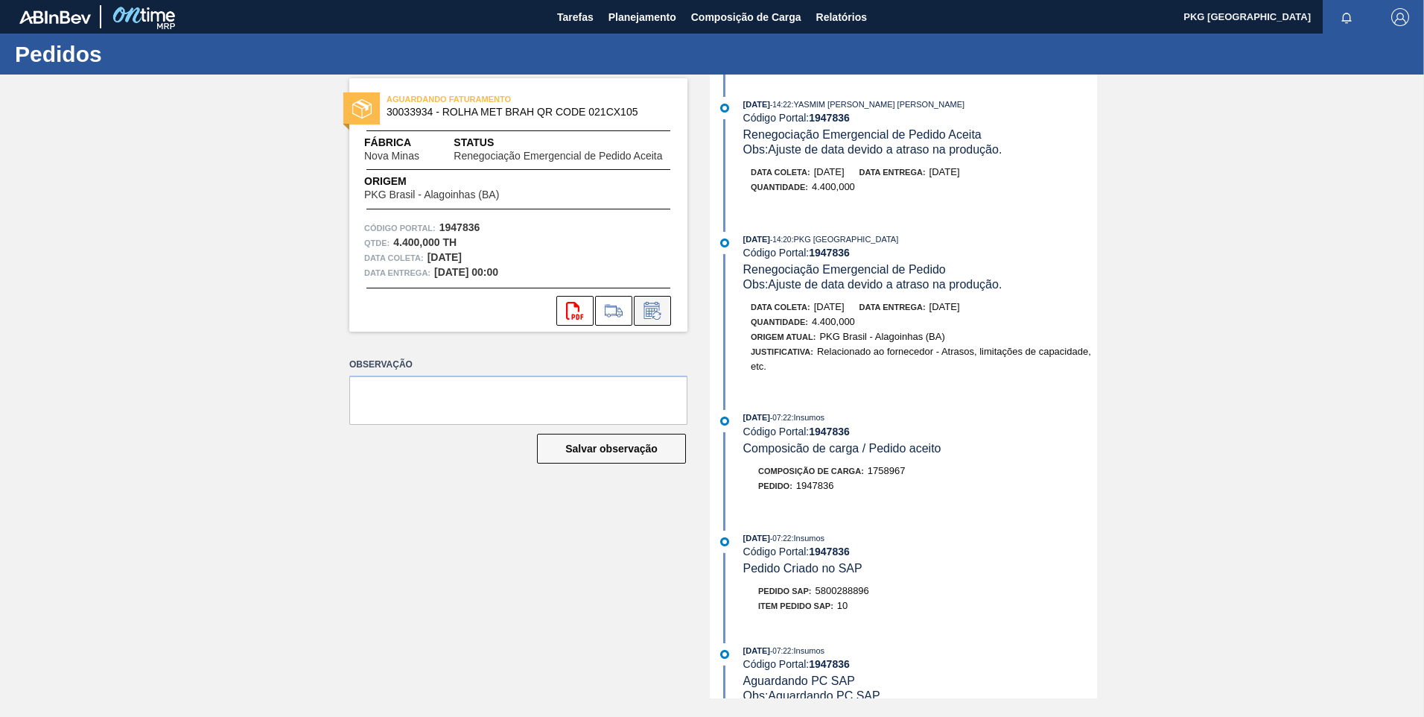
click at [648, 314] on icon at bounding box center [651, 312] width 11 height 9
click at [653, 314] on icon at bounding box center [653, 311] width 24 height 18
click at [651, 314] on icon at bounding box center [651, 312] width 11 height 9
click at [662, 318] on icon at bounding box center [653, 311] width 24 height 18
click at [659, 316] on icon at bounding box center [653, 311] width 24 height 18
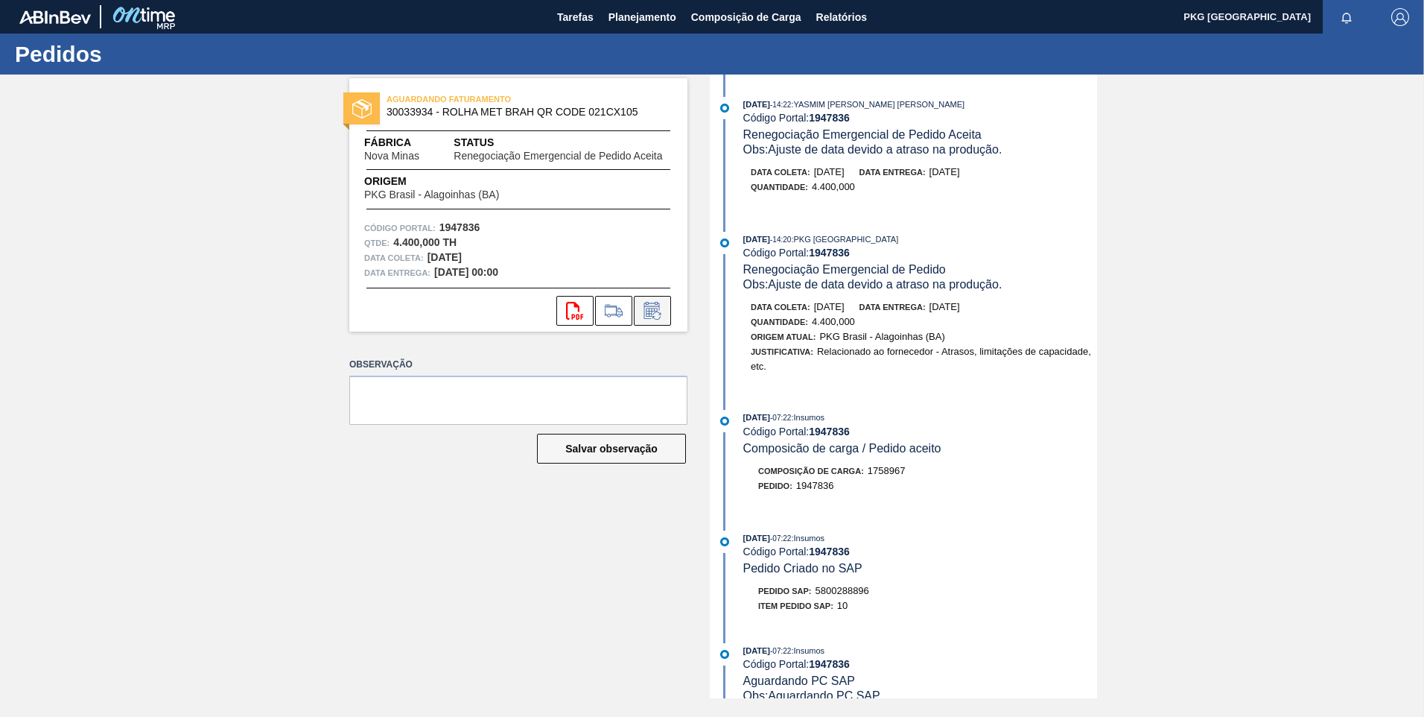
click at [659, 316] on icon at bounding box center [653, 311] width 24 height 18
click at [659, 315] on icon at bounding box center [653, 311] width 24 height 18
click at [652, 314] on icon at bounding box center [651, 312] width 11 height 9
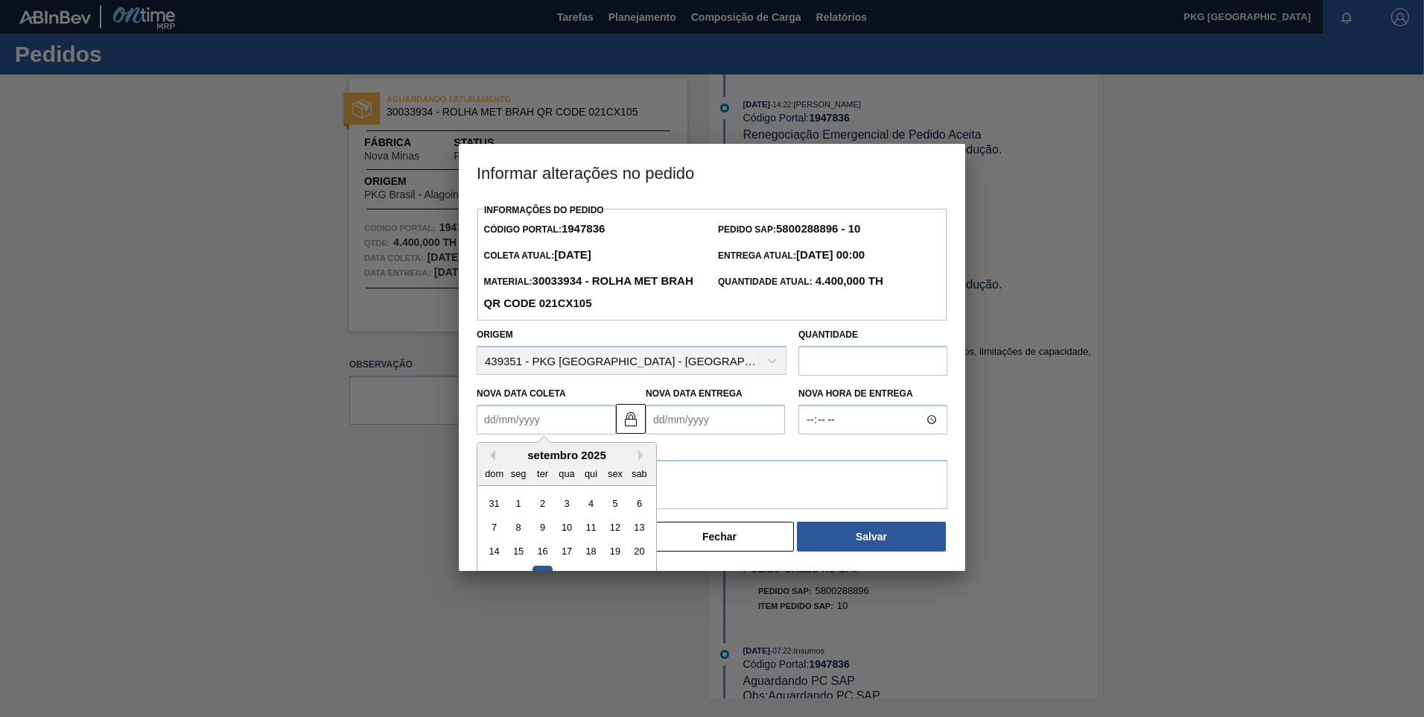
click at [554, 427] on Coleta1947836 "Nova Data Coleta" at bounding box center [546, 420] width 139 height 30
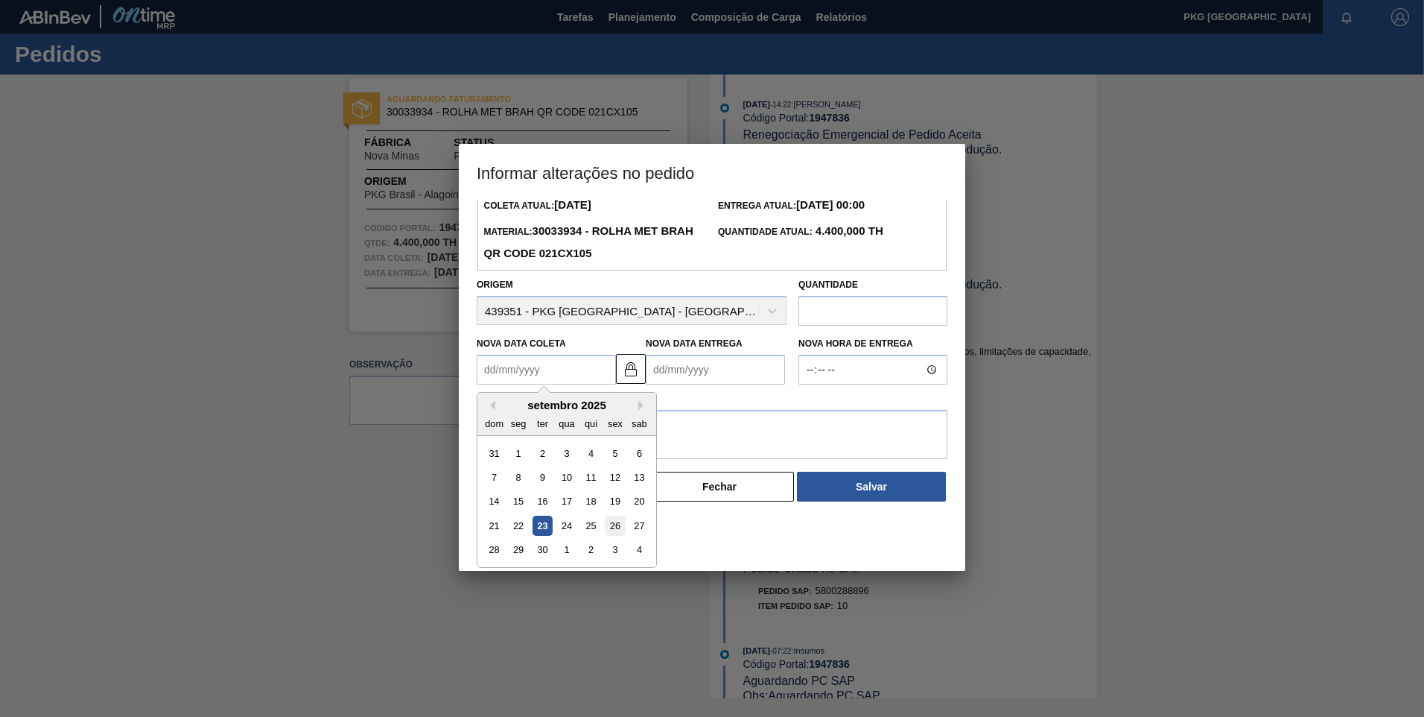
click at [612, 530] on div "26" at bounding box center [615, 526] width 20 height 20
type Coleta1947836 "[DATE]"
type Entrega1947836 "[DATE]"
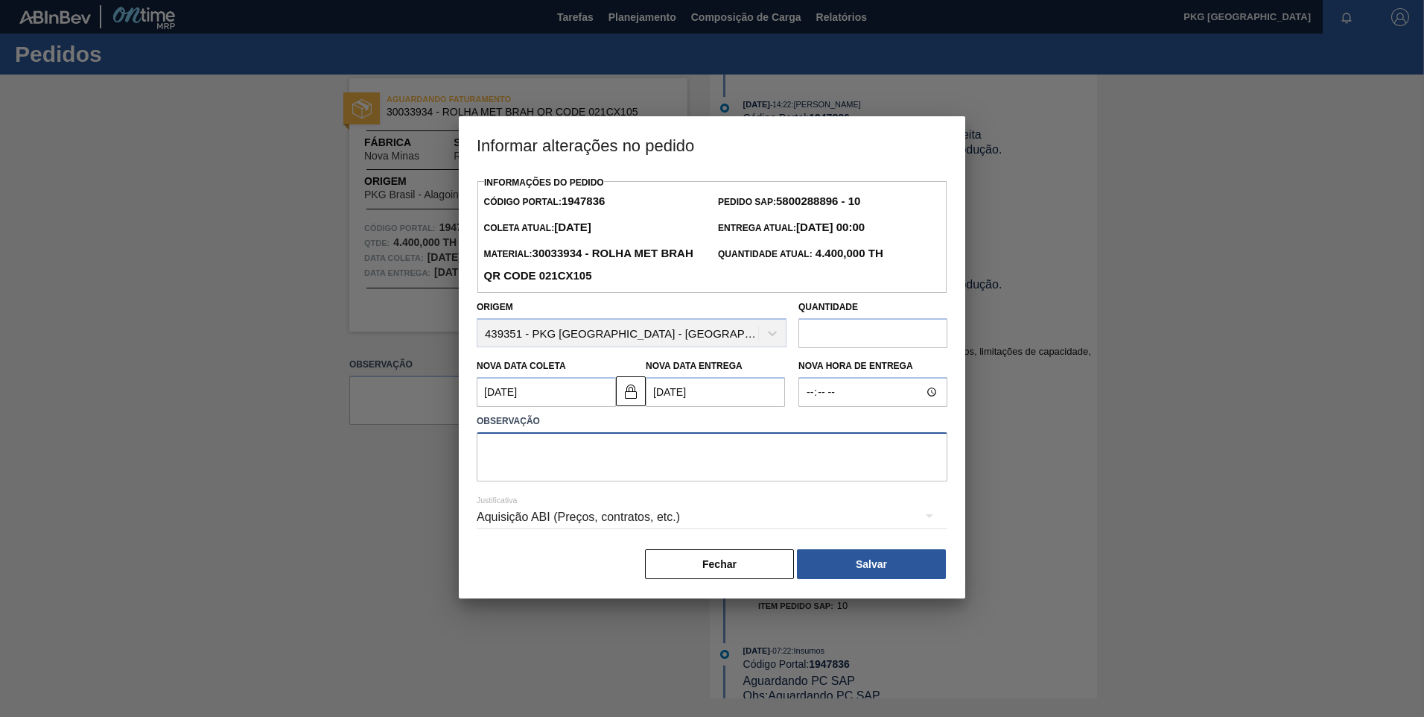
click at [581, 470] on textarea at bounding box center [712, 456] width 471 height 49
type textarea "Ajuste de Data"
click at [602, 525] on div "Aquisição ABI (Preços, contratos, etc.)" at bounding box center [712, 517] width 471 height 42
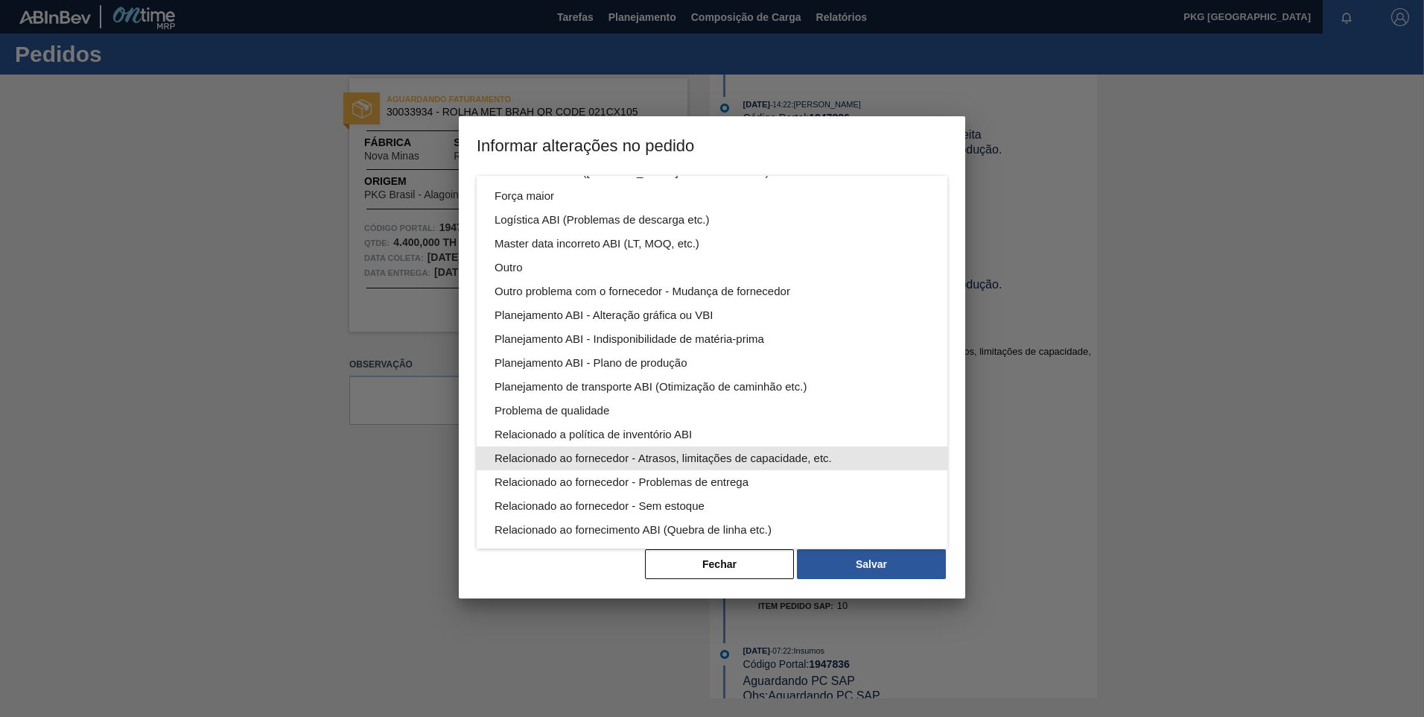
scroll to position [74, 0]
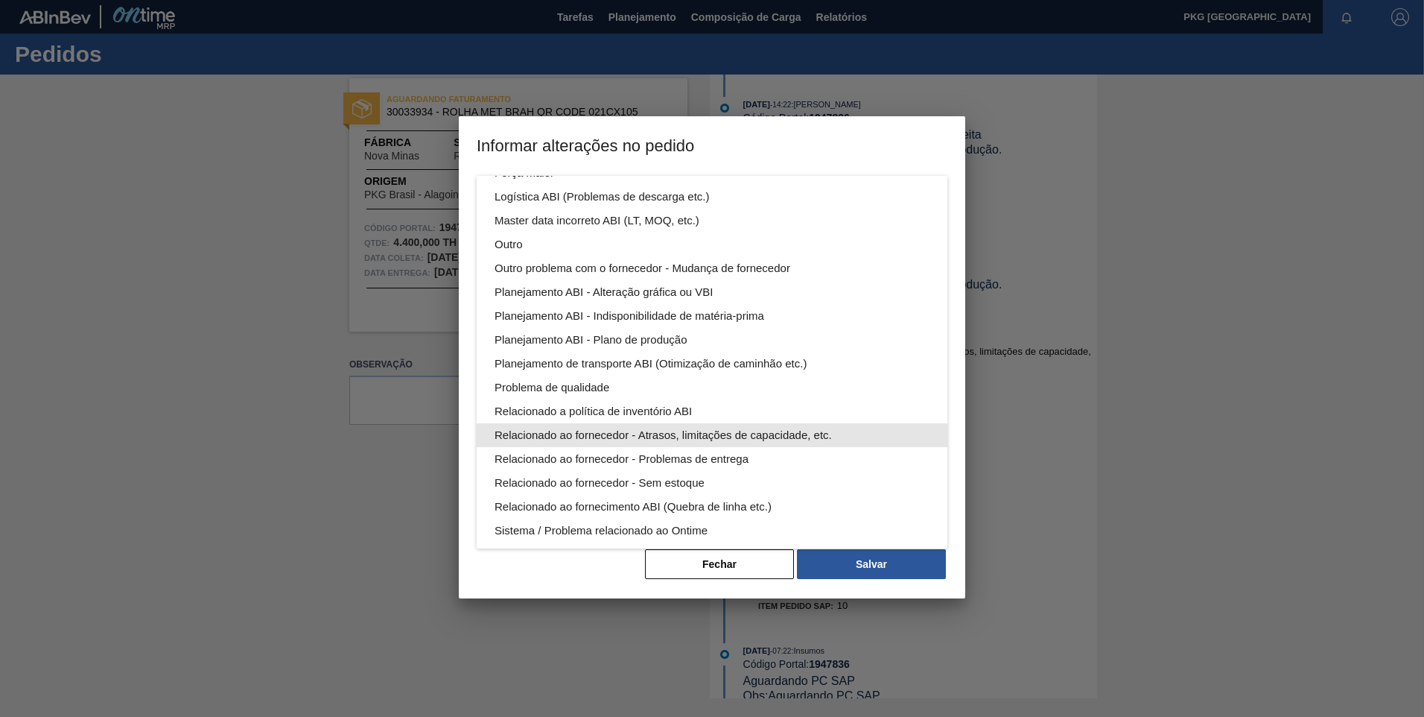
click at [571, 437] on div "Relacionado ao fornecedor - Atrasos, limitações de capacidade, etc." at bounding box center [712, 435] width 435 height 24
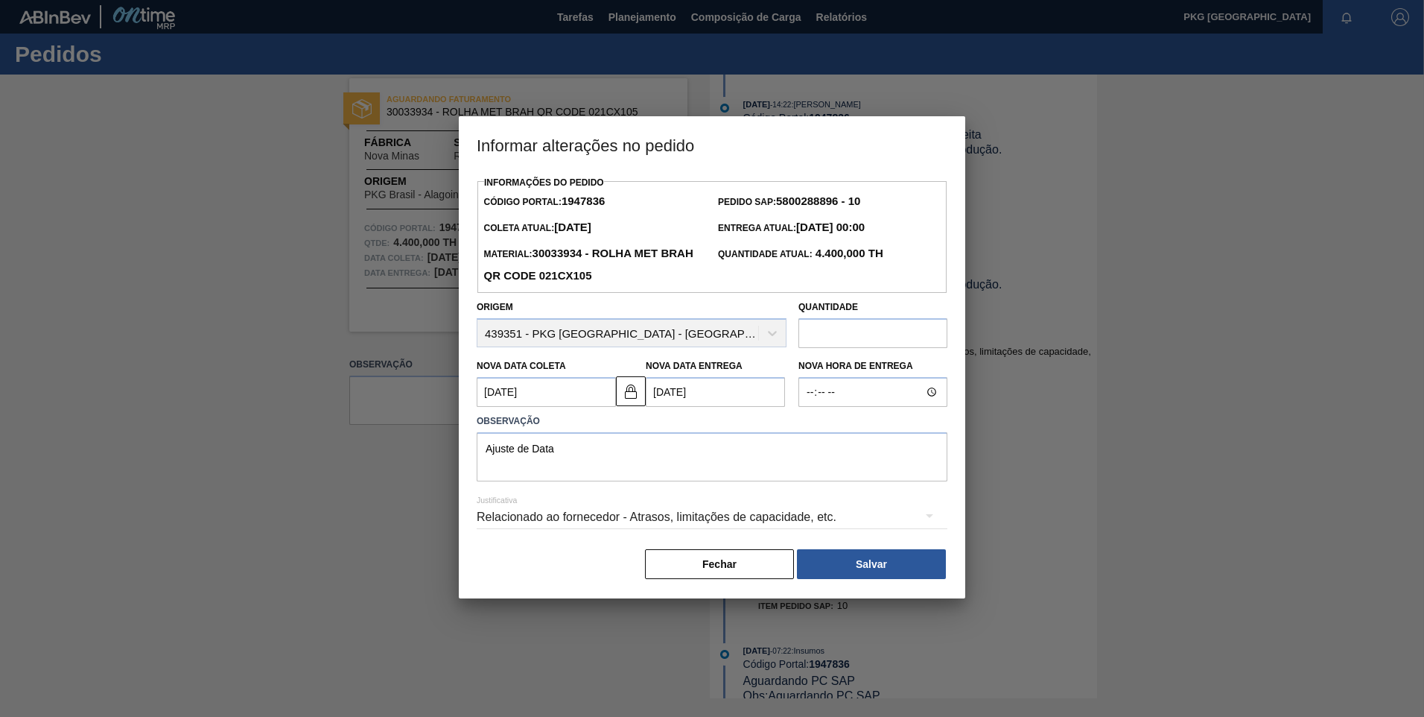
scroll to position [0, 0]
click at [904, 572] on button "Salvar" at bounding box center [871, 564] width 149 height 30
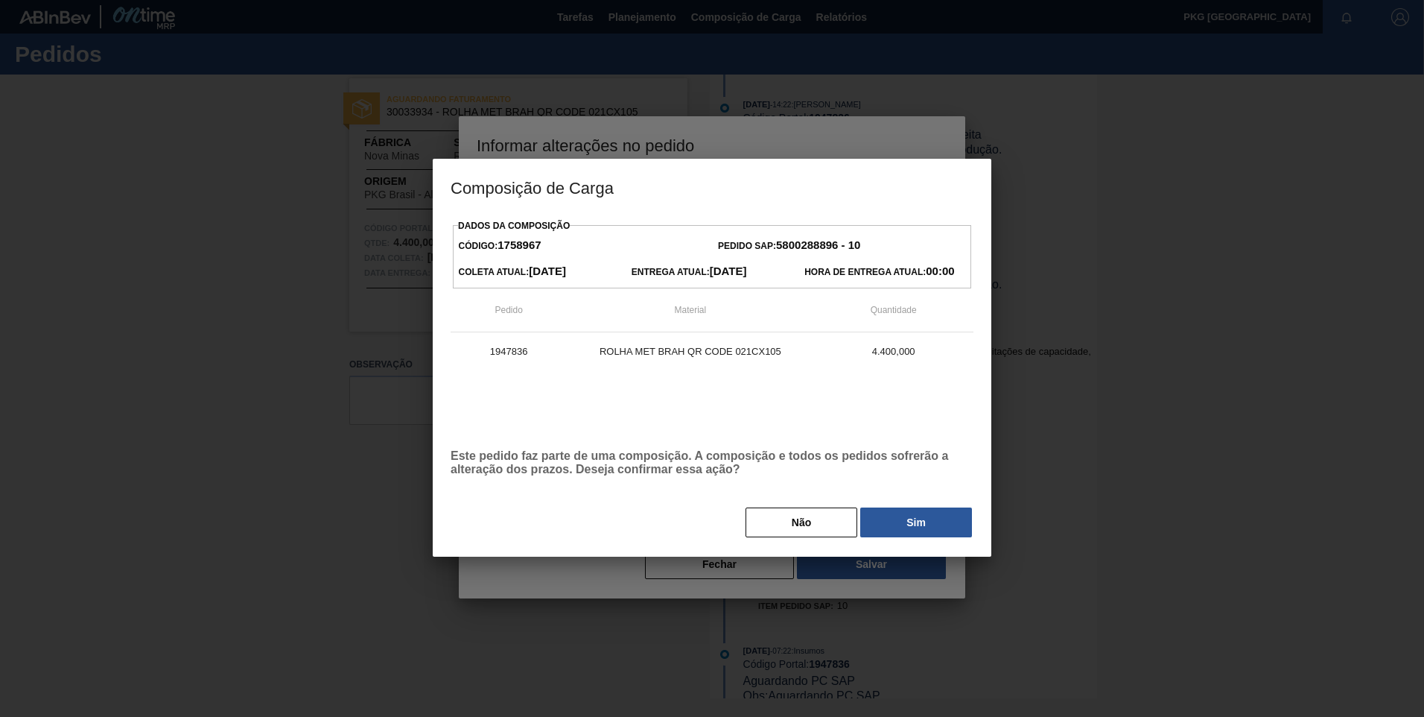
click at [889, 525] on button "Sim" at bounding box center [916, 522] width 112 height 30
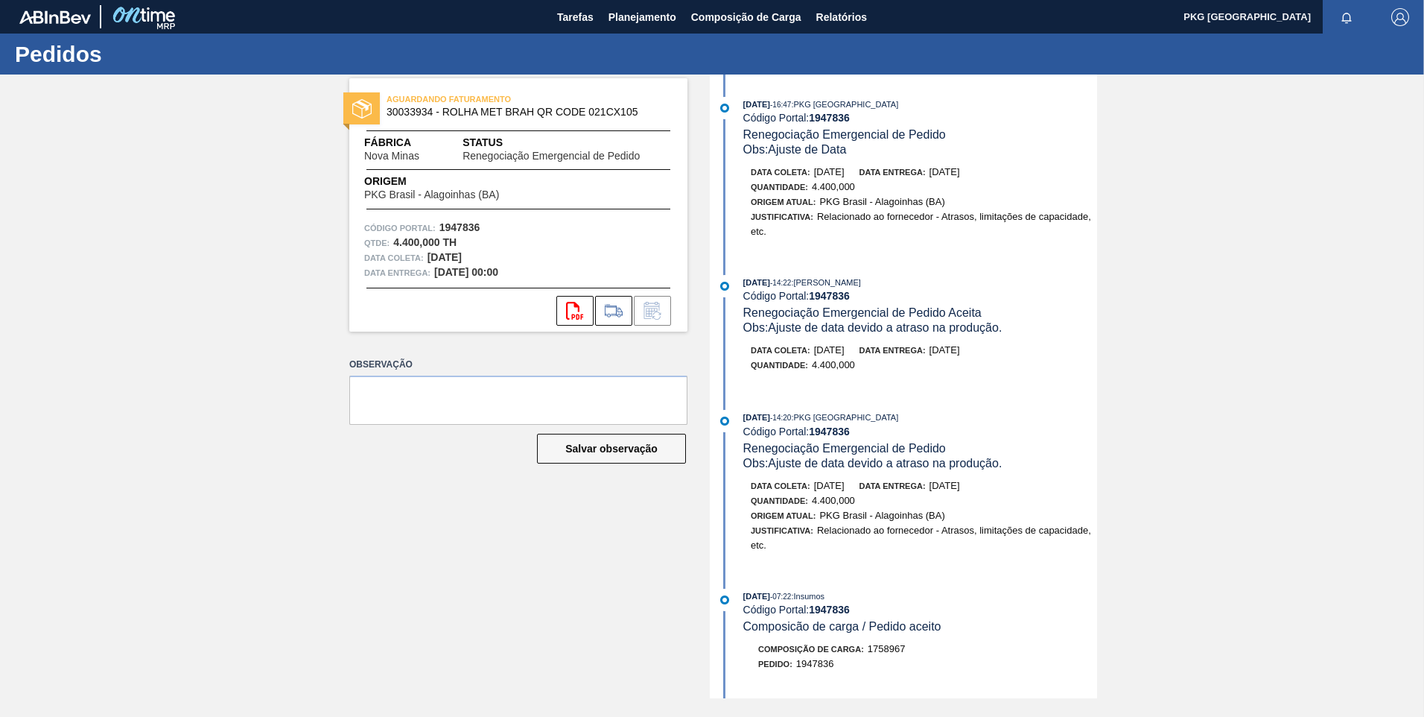
click at [214, 302] on div "AGUARDANDO FATURAMENTO 30033934 - ROLHA MET BRAH QR CODE 021CX105 Fábrica Nova …" at bounding box center [712, 386] width 1424 height 624
click at [621, 455] on button "Salvar observação" at bounding box center [611, 449] width 149 height 30
